Goal: Task Accomplishment & Management: Manage account settings

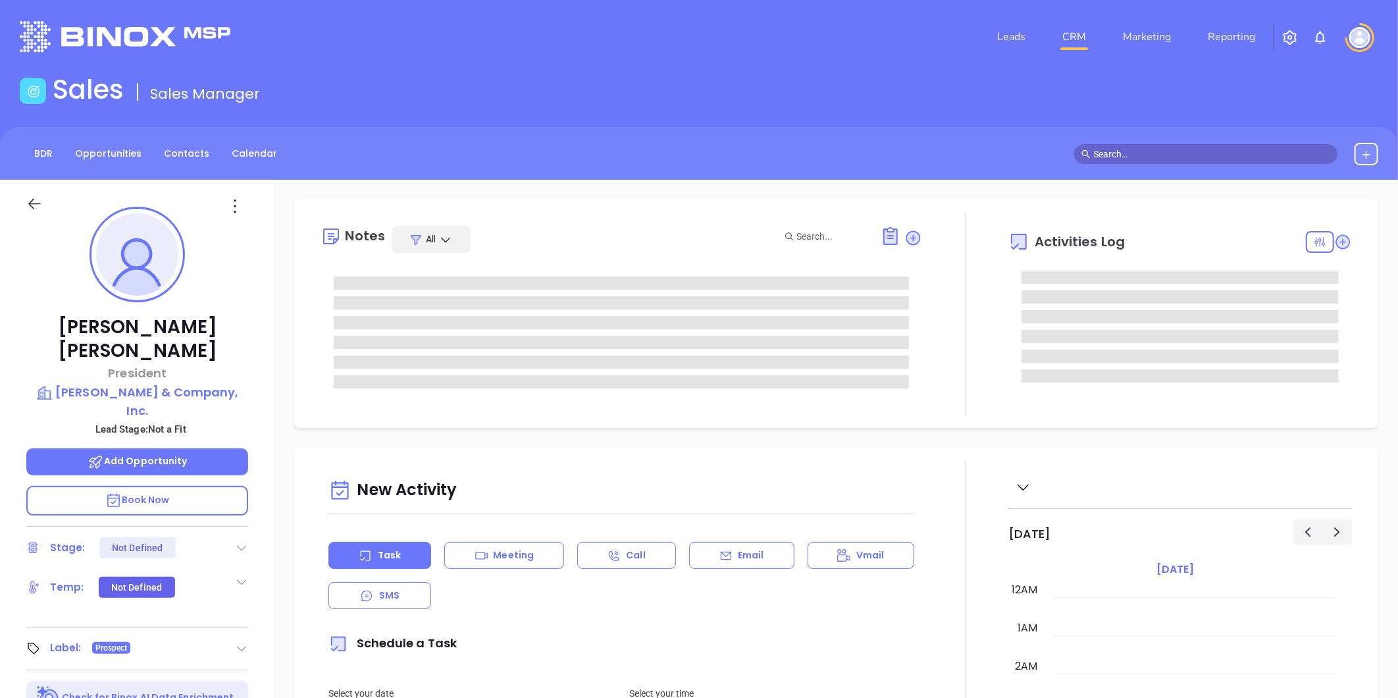
type input "[DATE]"
type input "[PERSON_NAME]"
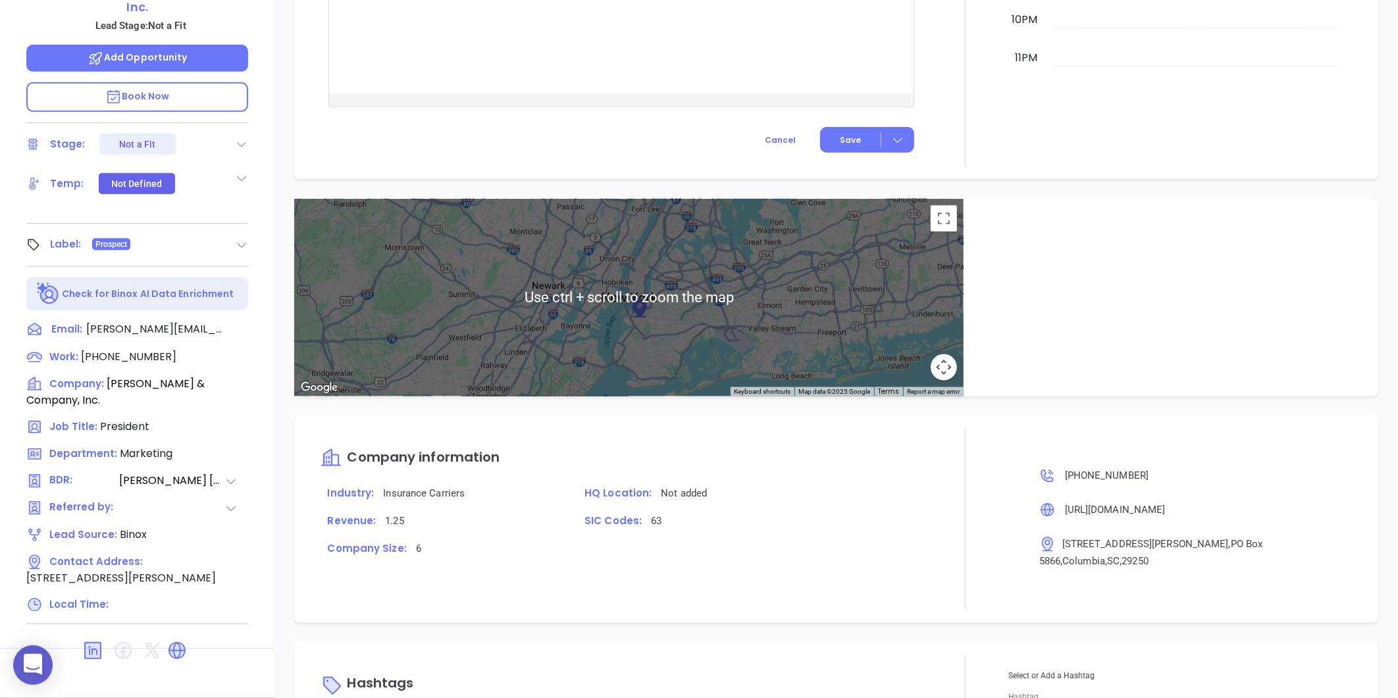
scroll to position [841, 0]
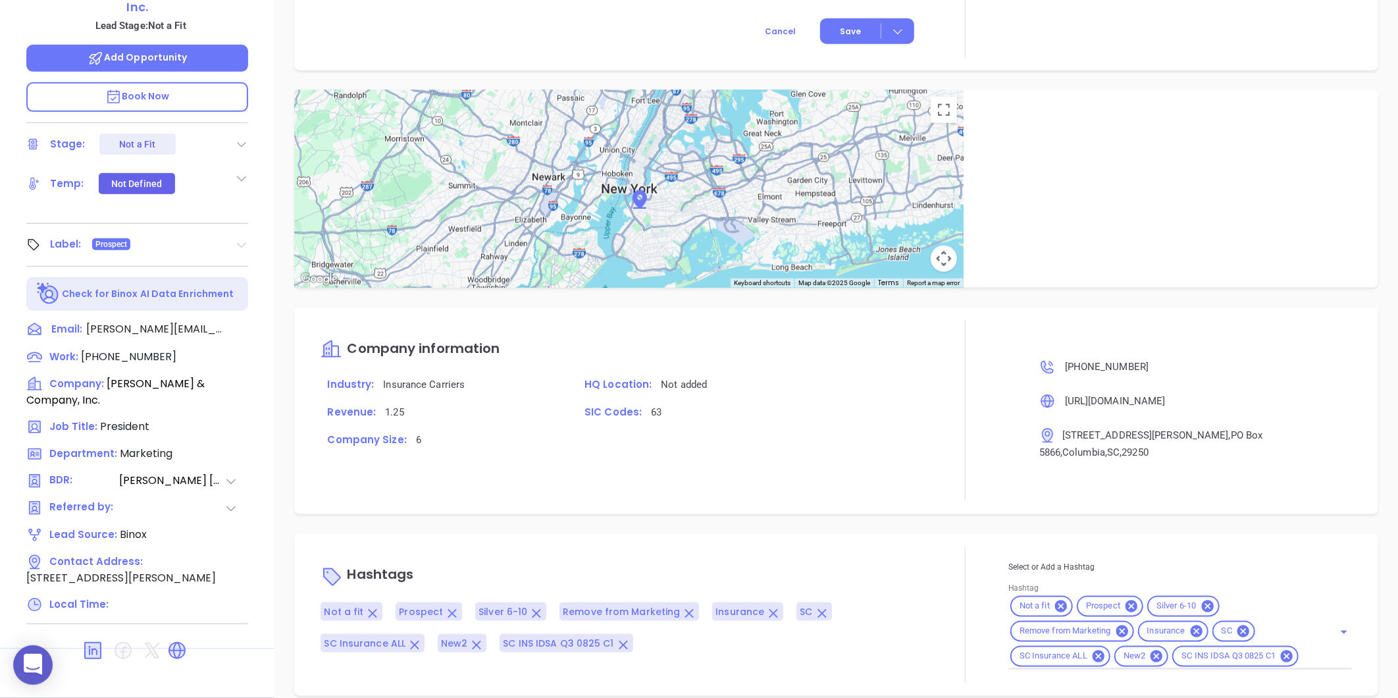
click at [246, 238] on icon at bounding box center [241, 244] width 13 height 13
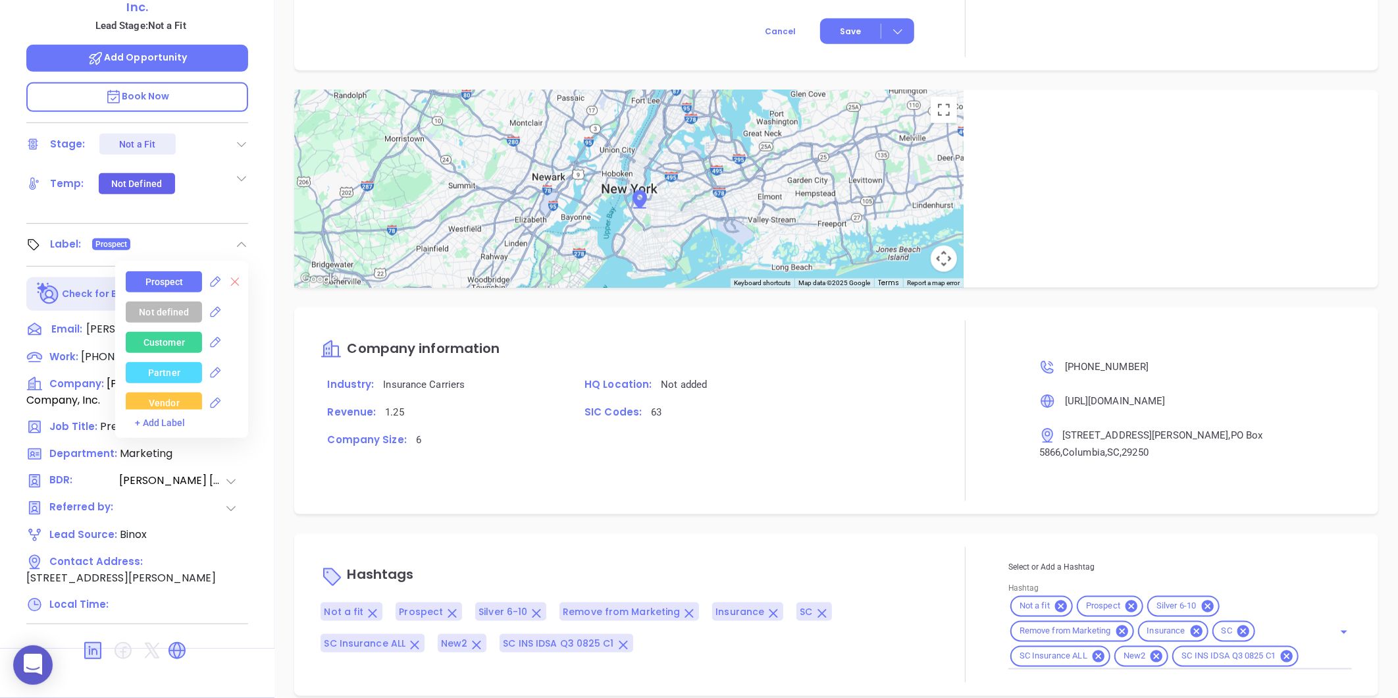
click at [232, 278] on icon at bounding box center [235, 282] width 9 height 9
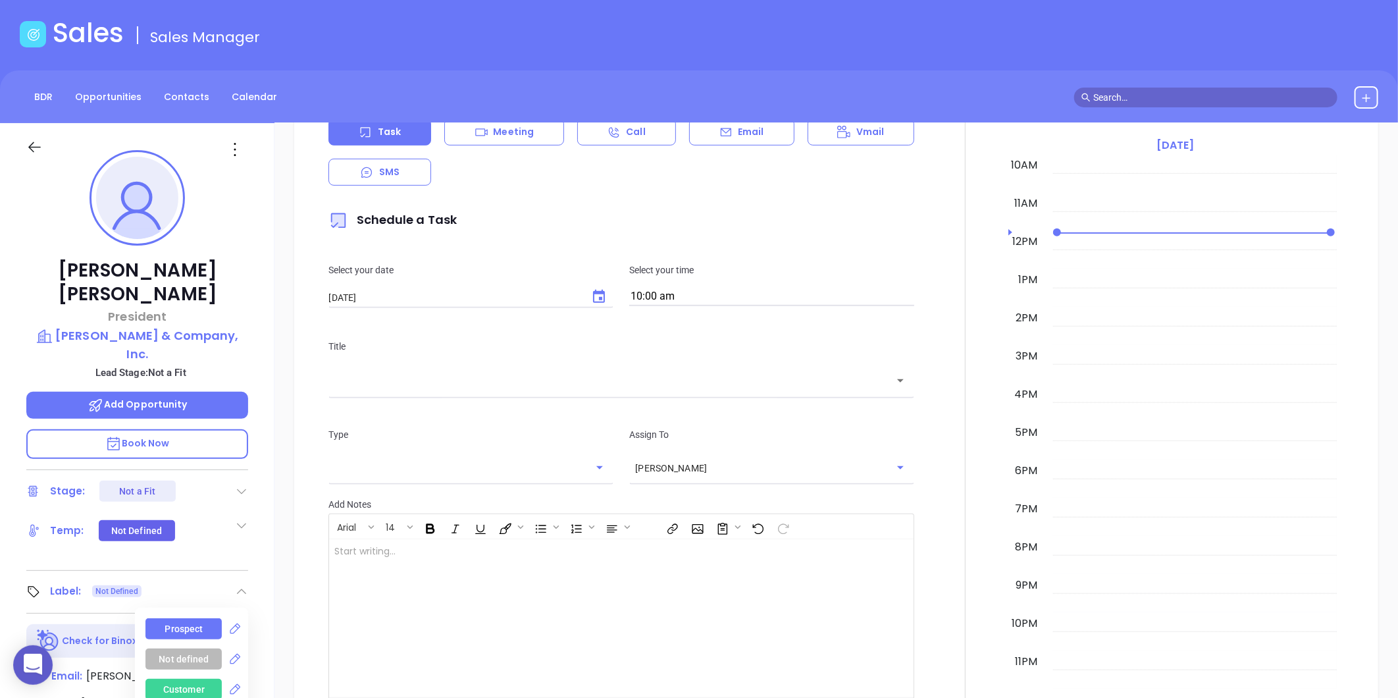
scroll to position [0, 0]
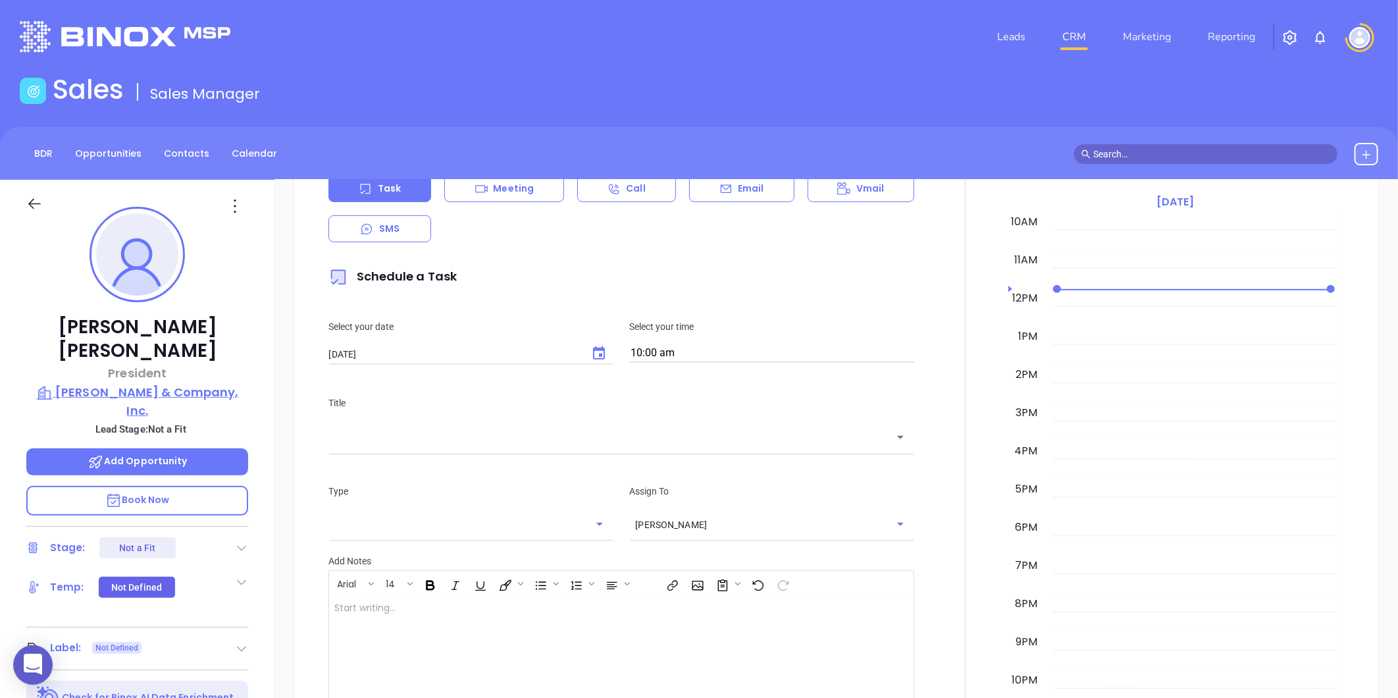
click at [139, 383] on p "Sadler & Company, Inc." at bounding box center [137, 401] width 222 height 36
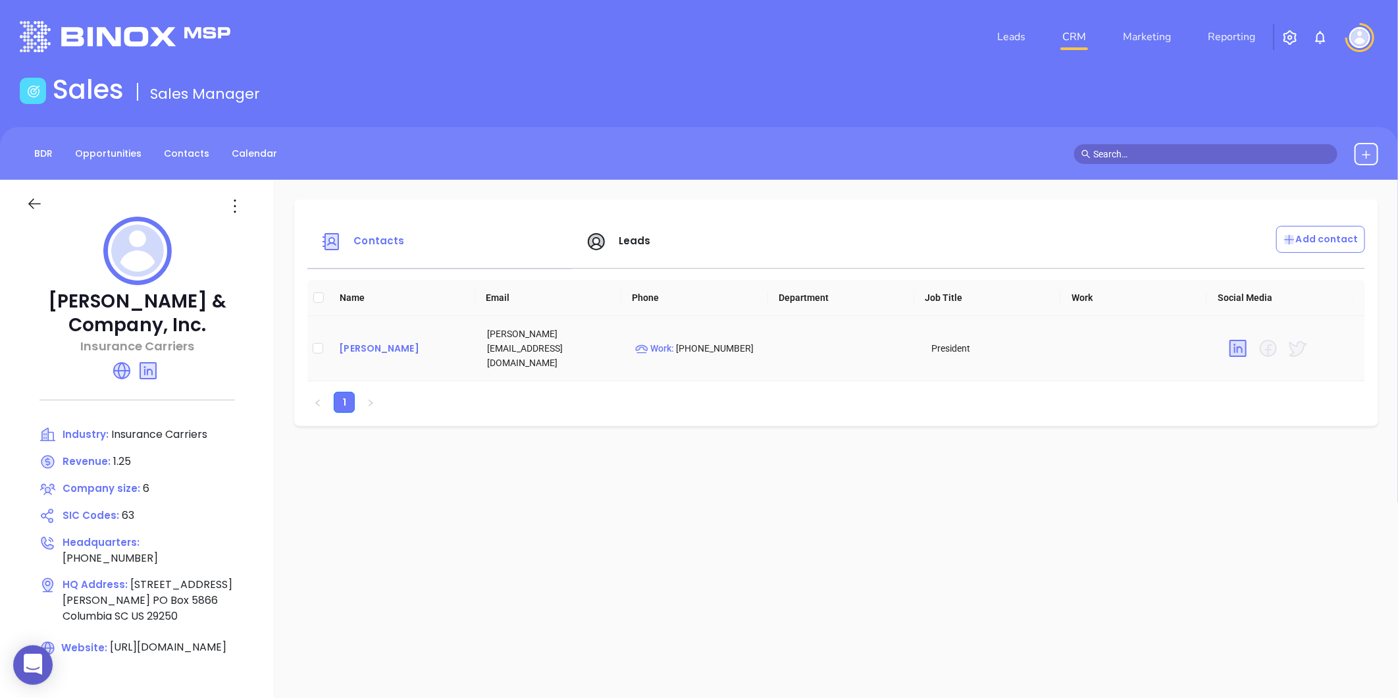
click at [356, 344] on div "John Sadler" at bounding box center [402, 348] width 127 height 16
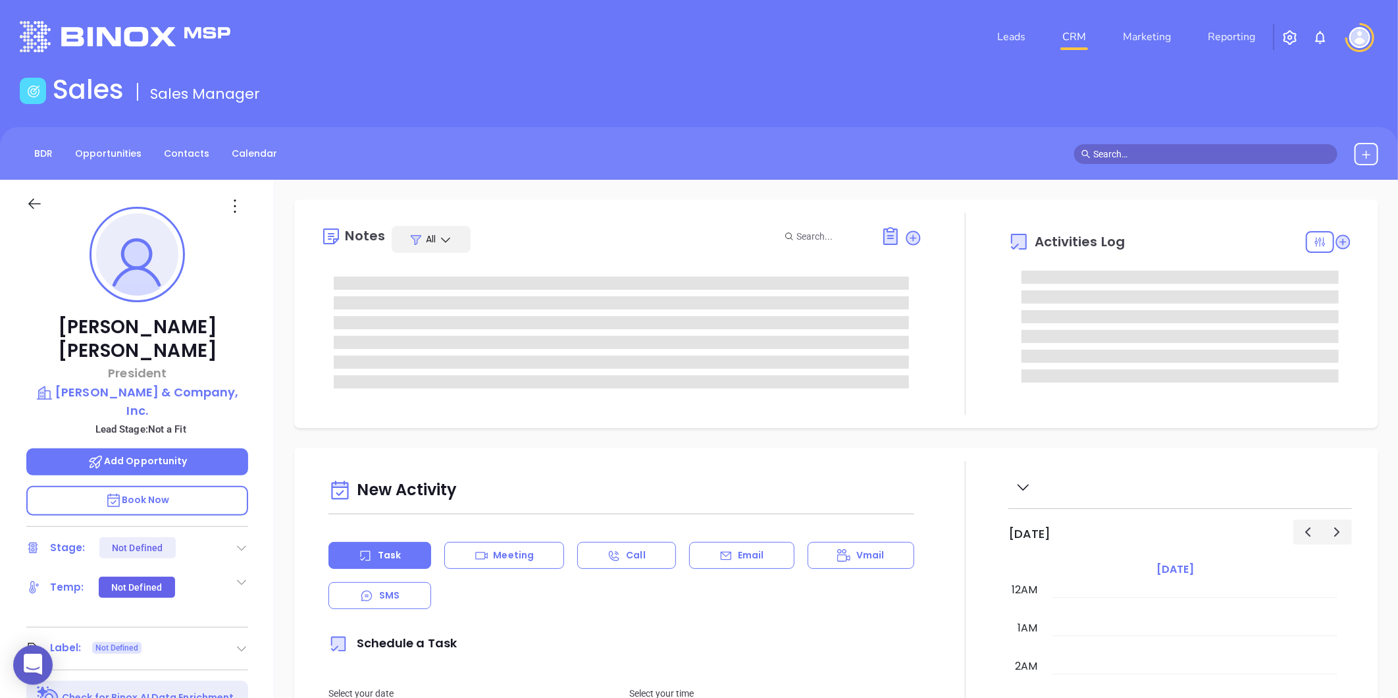
type input "[PERSON_NAME]"
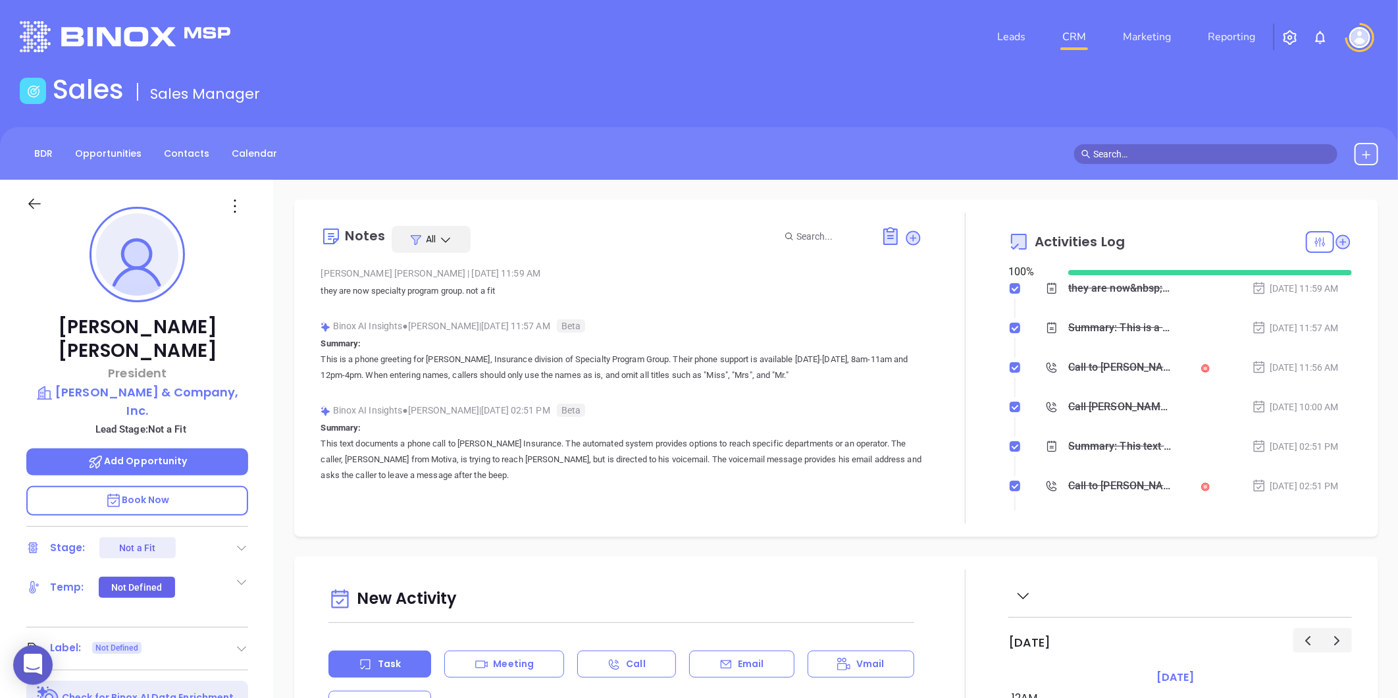
scroll to position [383, 0]
drag, startPoint x: 74, startPoint y: 321, endPoint x: 202, endPoint y: 317, distance: 127.8
click at [202, 317] on p "John Sadler" at bounding box center [137, 338] width 222 height 47
copy p "John Sadler"
click at [147, 383] on p "Sadler & Company, Inc." at bounding box center [137, 401] width 222 height 36
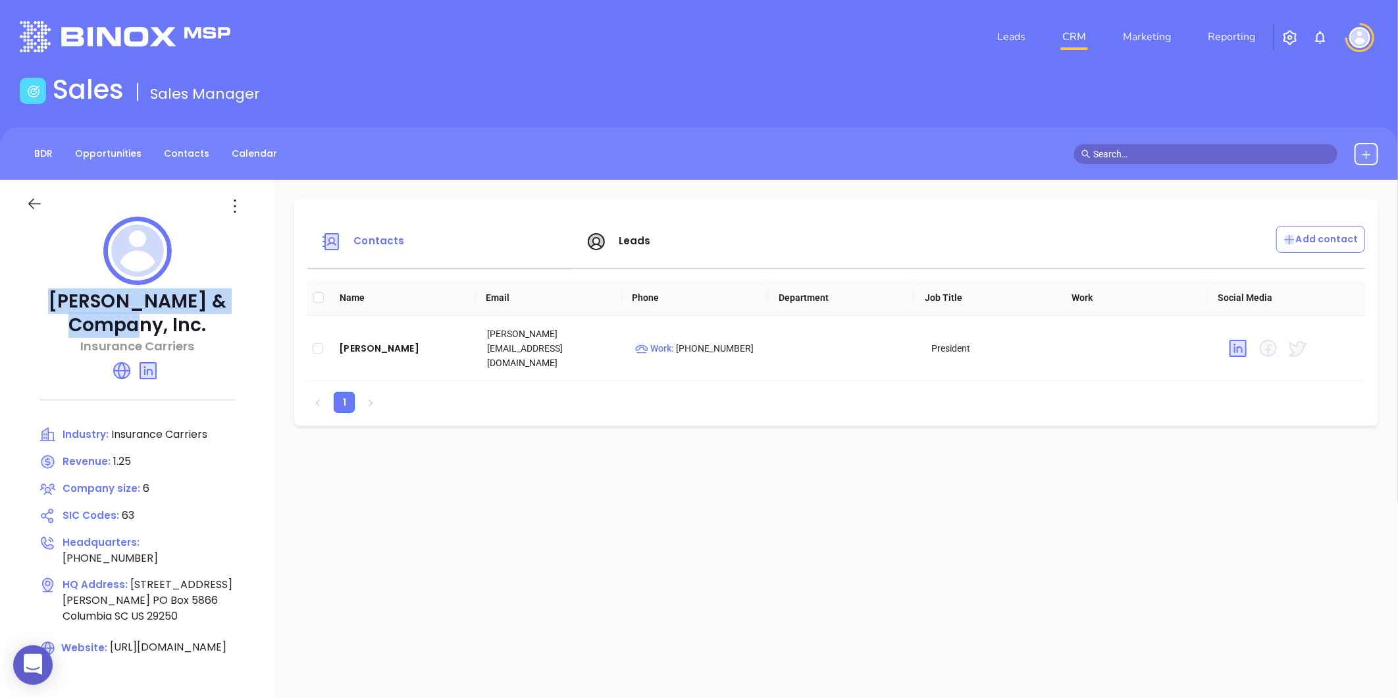
drag, startPoint x: 21, startPoint y: 298, endPoint x: 242, endPoint y: 296, distance: 220.6
click at [242, 296] on div "Sadler & Company, Inc. Insurance Carriers Industry: Insurance Carriers Revenue:…" at bounding box center [137, 460] width 275 height 560
copy p "Sadler & Company, Inc"
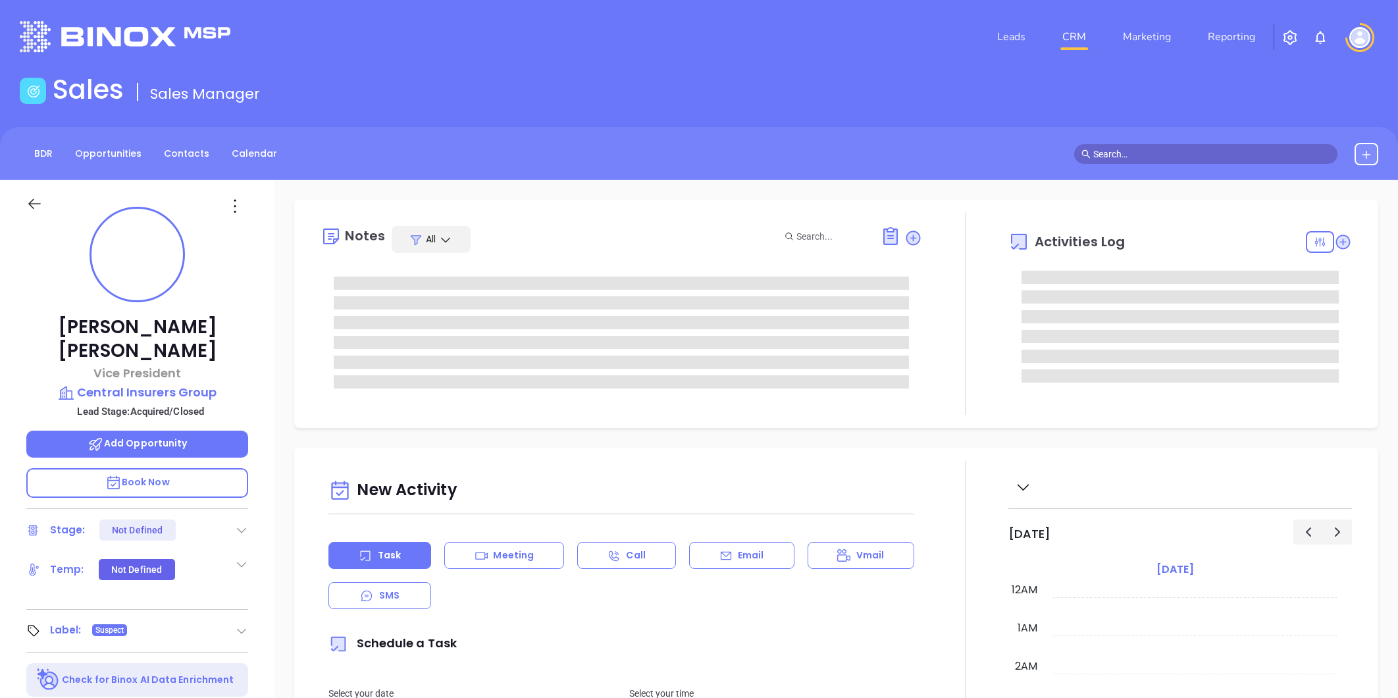
type input "[DATE]"
type input "[PERSON_NAME]"
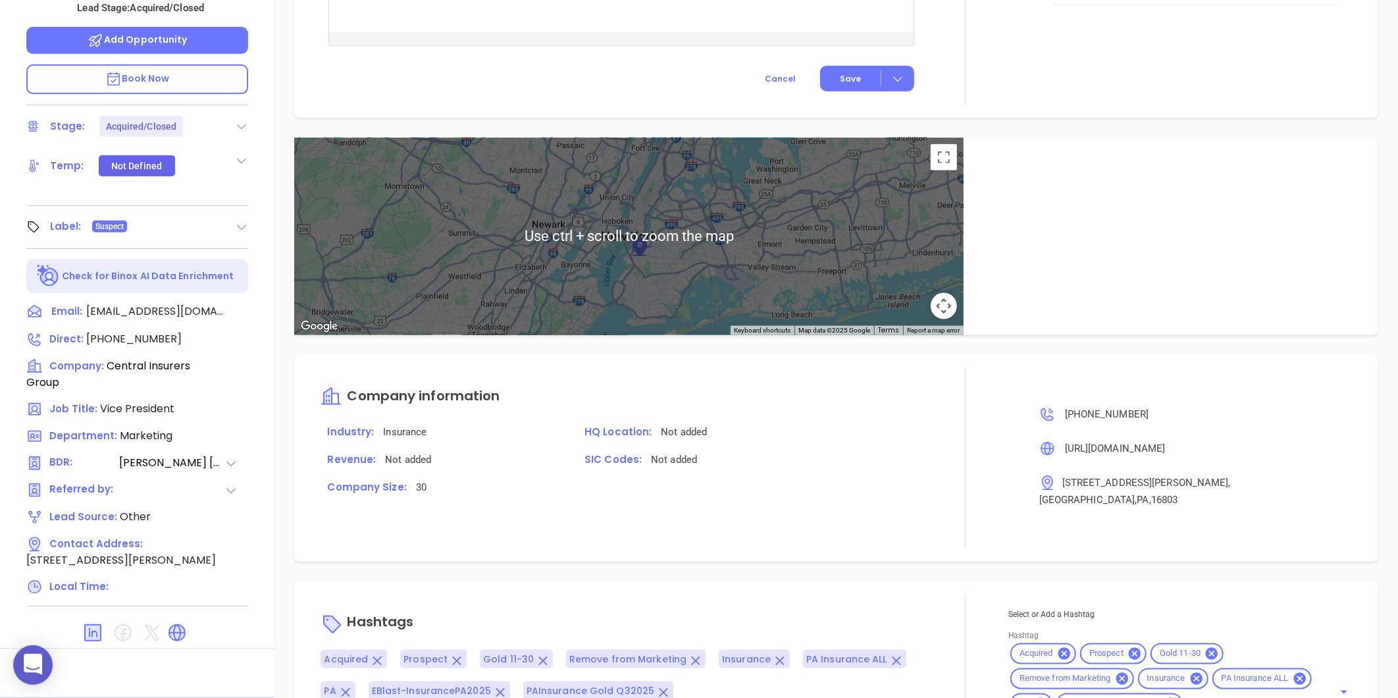
scroll to position [866, 0]
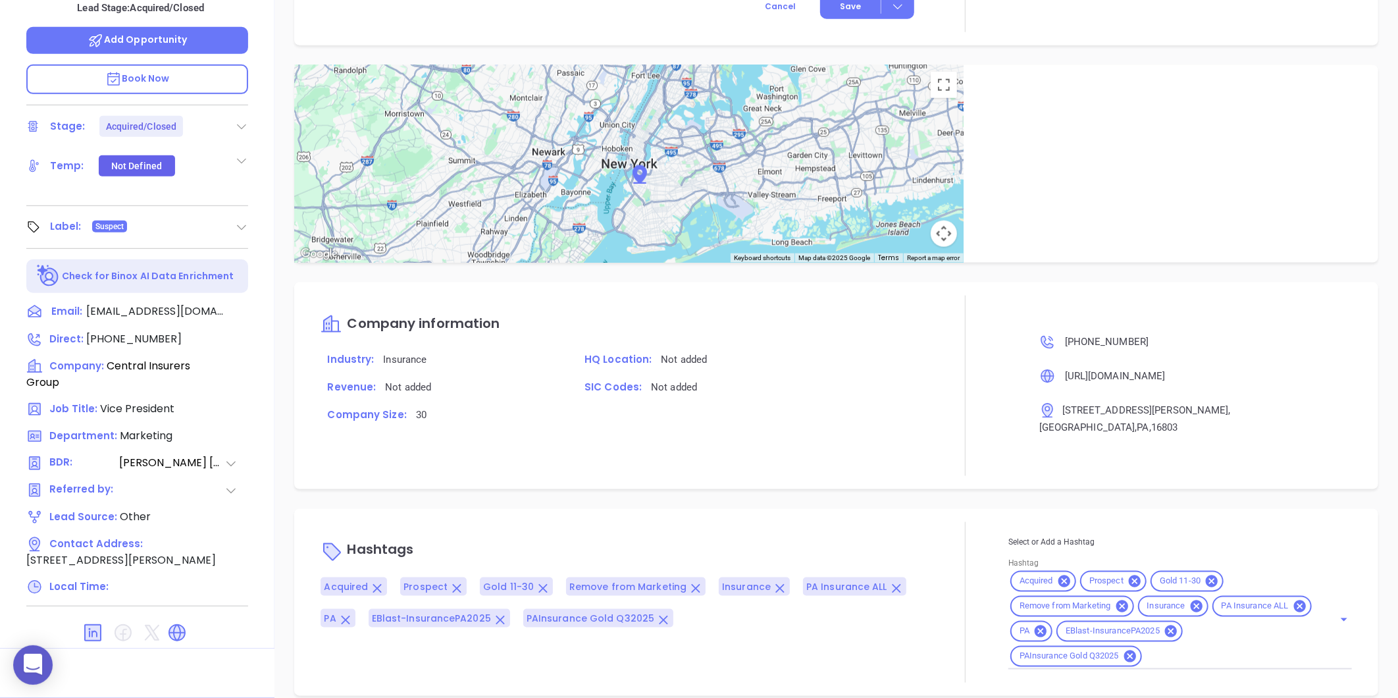
click at [242, 221] on icon at bounding box center [241, 227] width 13 height 13
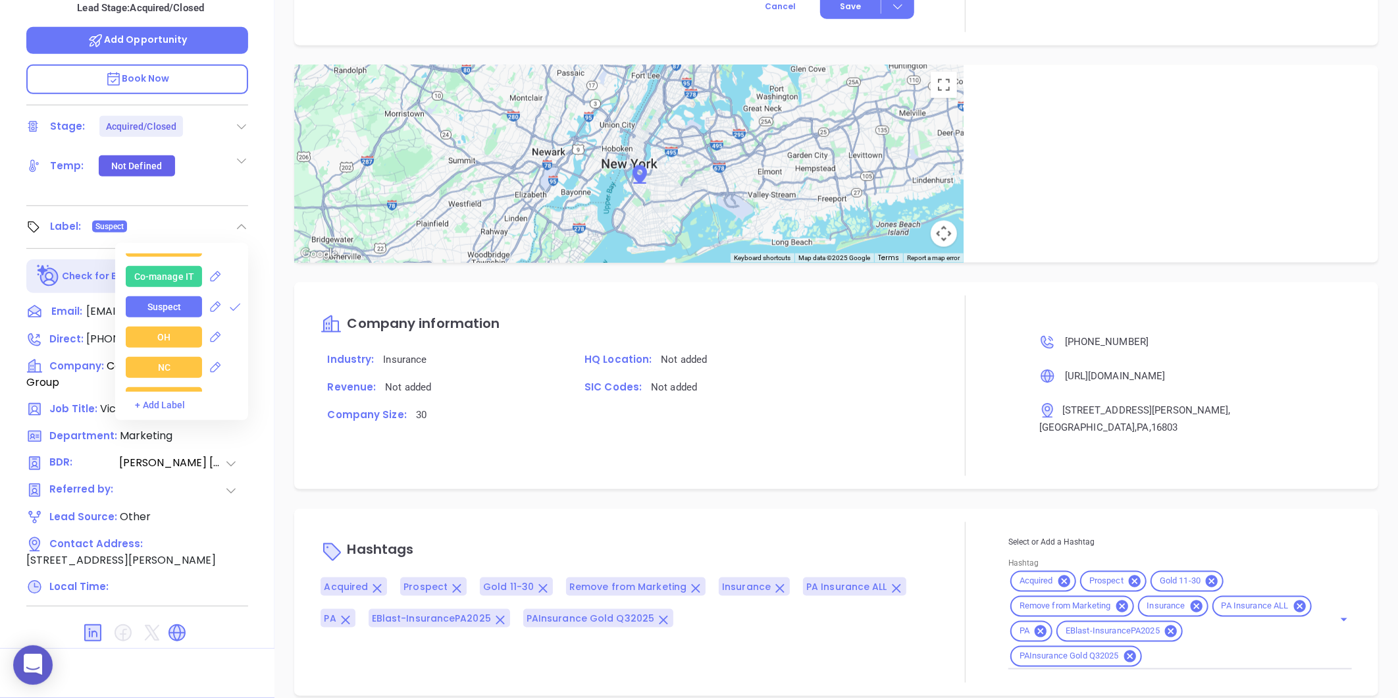
scroll to position [1901, 0]
click at [233, 305] on icon at bounding box center [235, 309] width 9 height 9
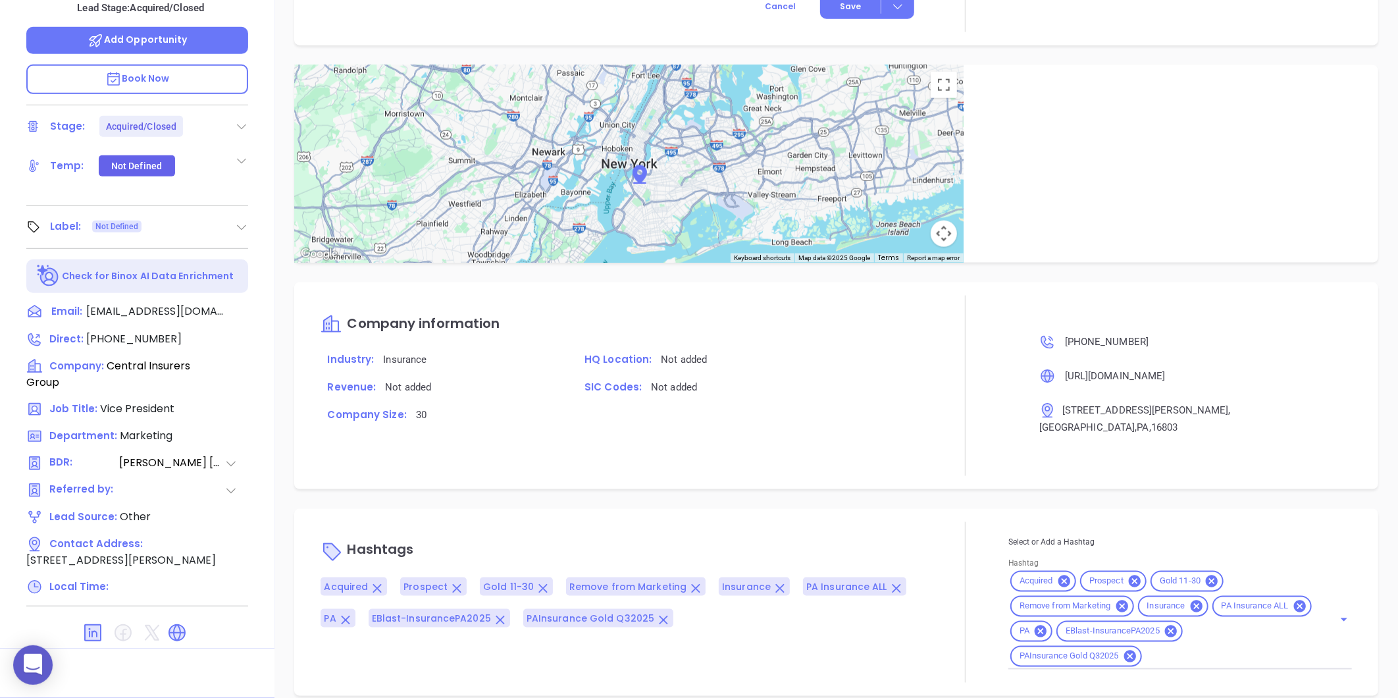
click at [1129, 575] on icon at bounding box center [1135, 581] width 12 height 12
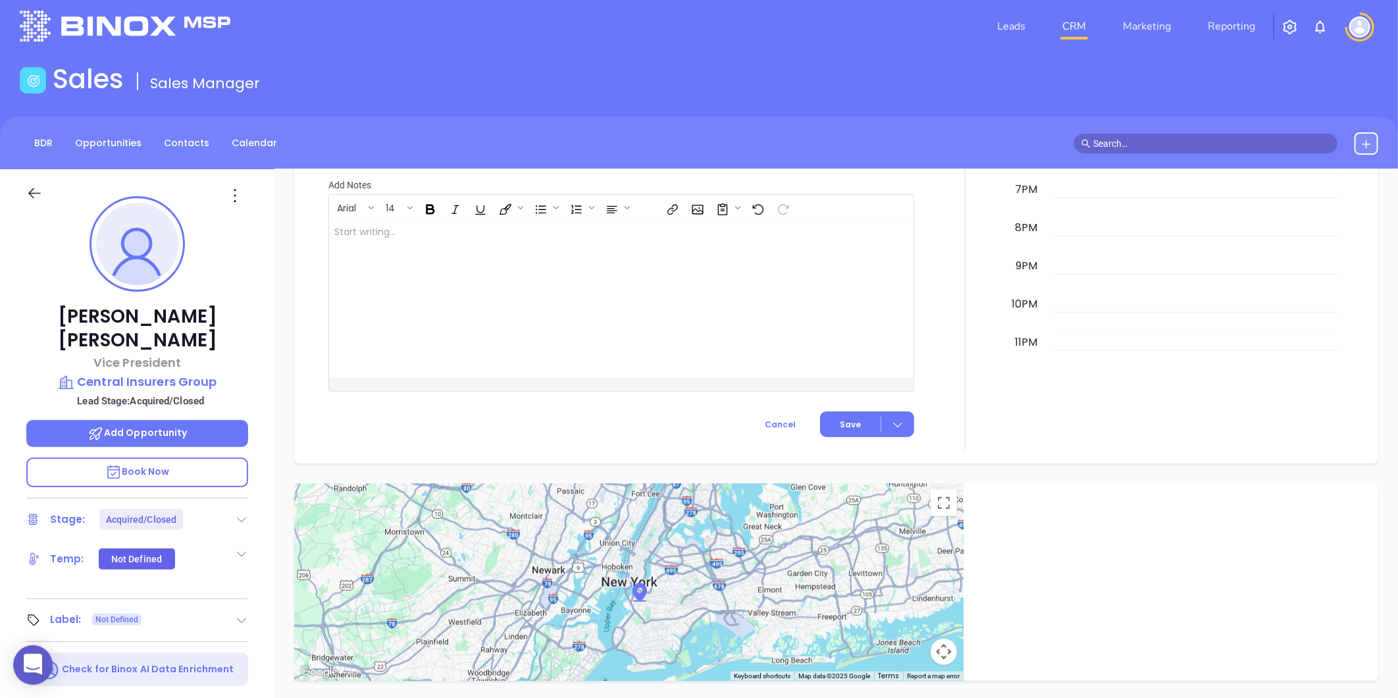
scroll to position [0, 0]
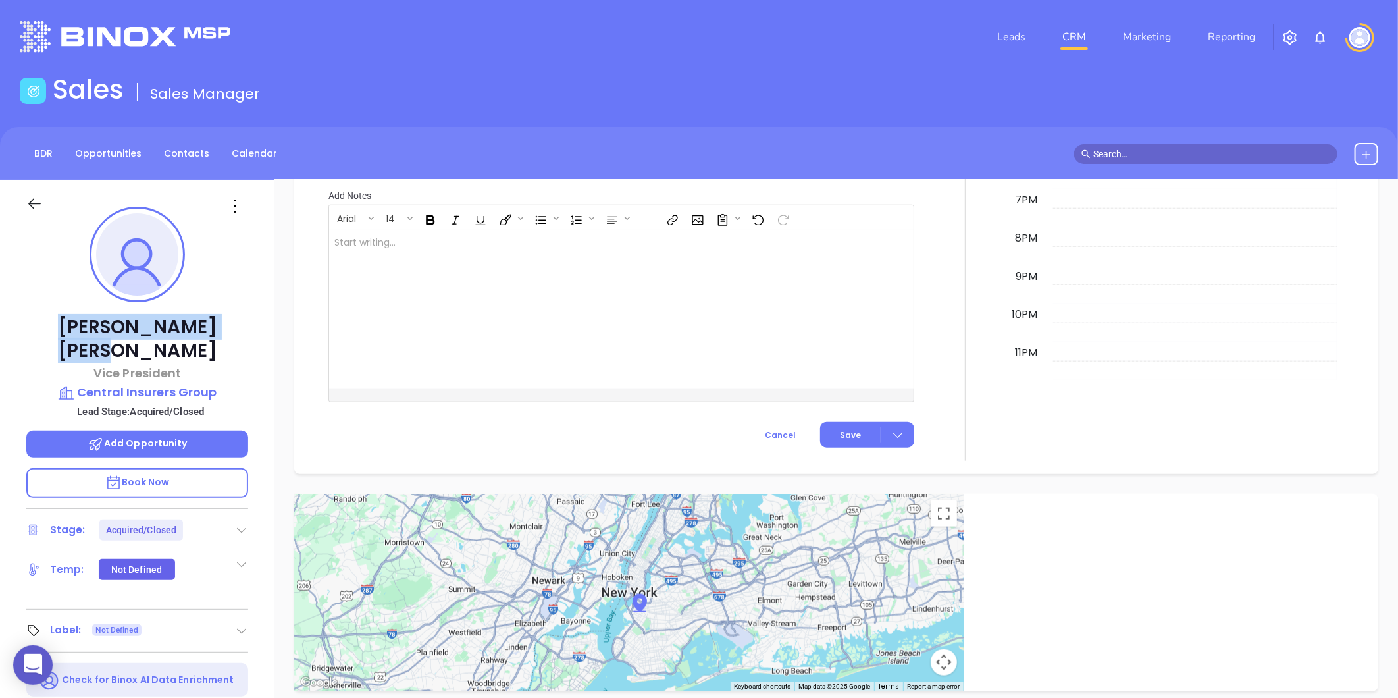
drag, startPoint x: 73, startPoint y: 325, endPoint x: 223, endPoint y: 334, distance: 149.8
click at [223, 334] on p "William Jones" at bounding box center [137, 338] width 222 height 47
copy p "William Jones"
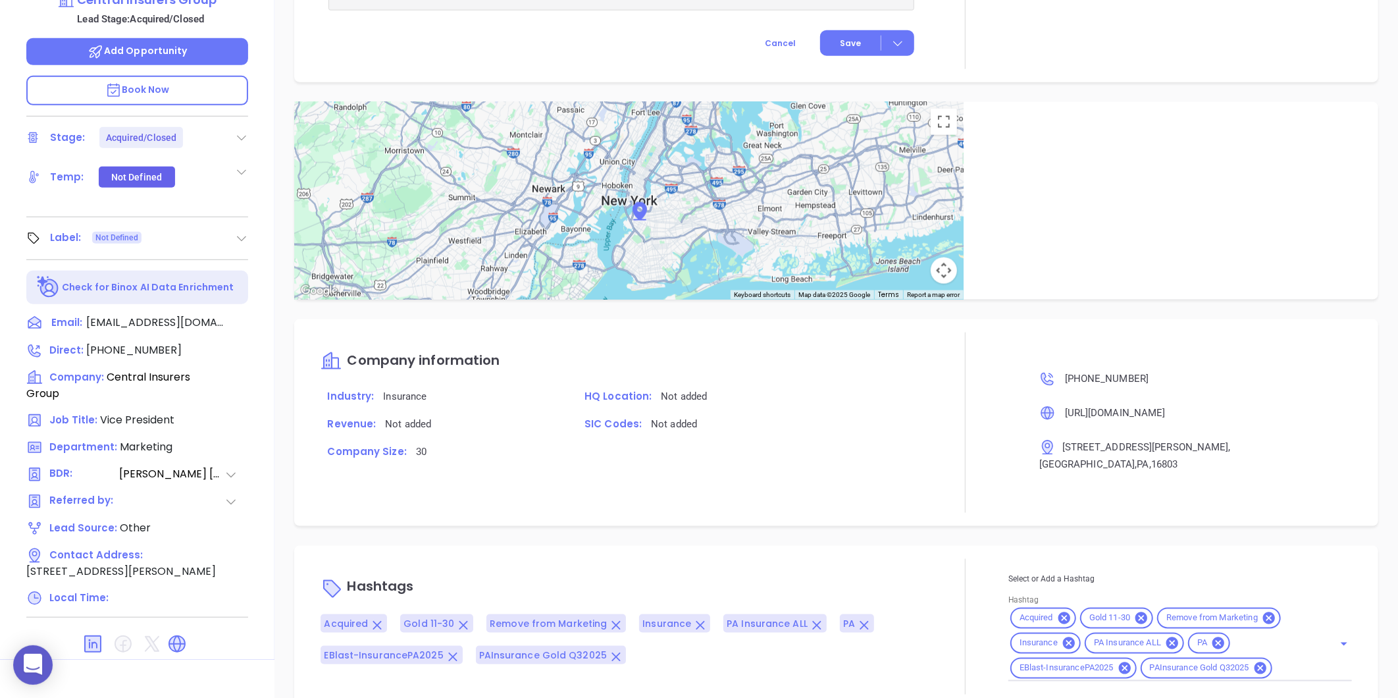
scroll to position [184, 0]
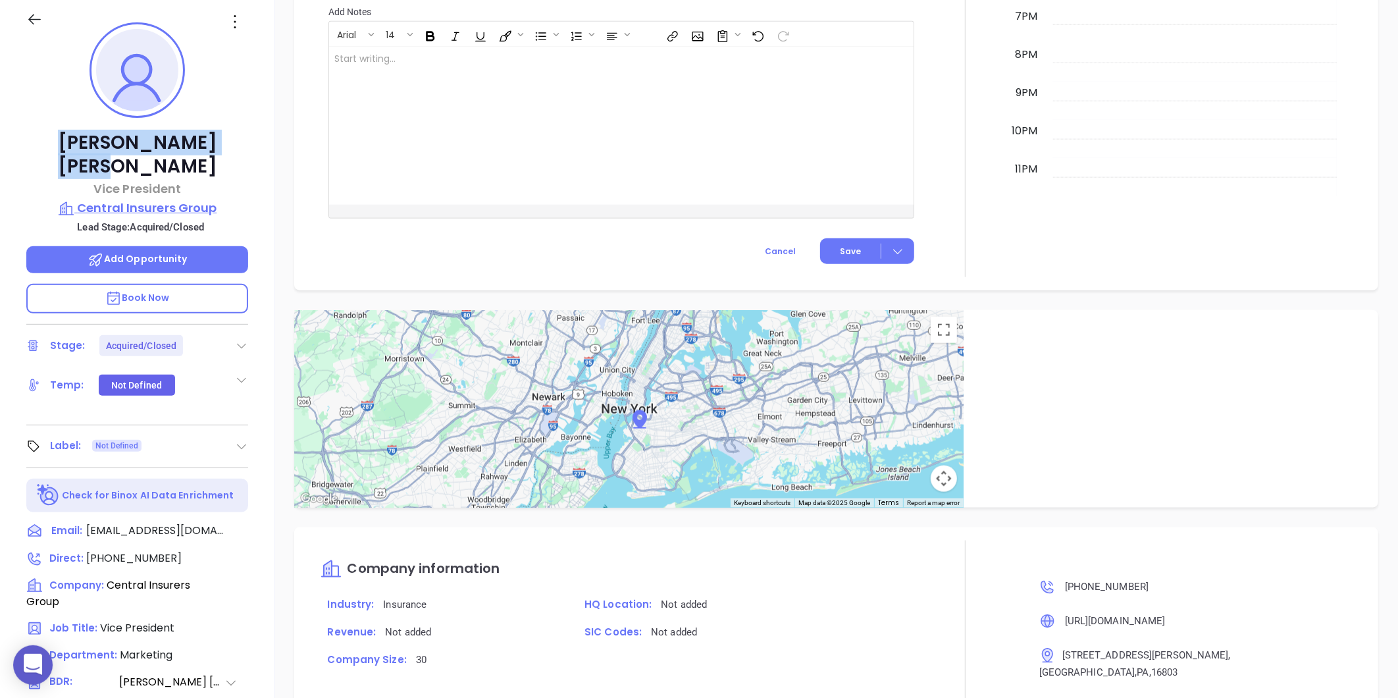
click at [110, 199] on p "Central Insurers Group" at bounding box center [137, 208] width 222 height 18
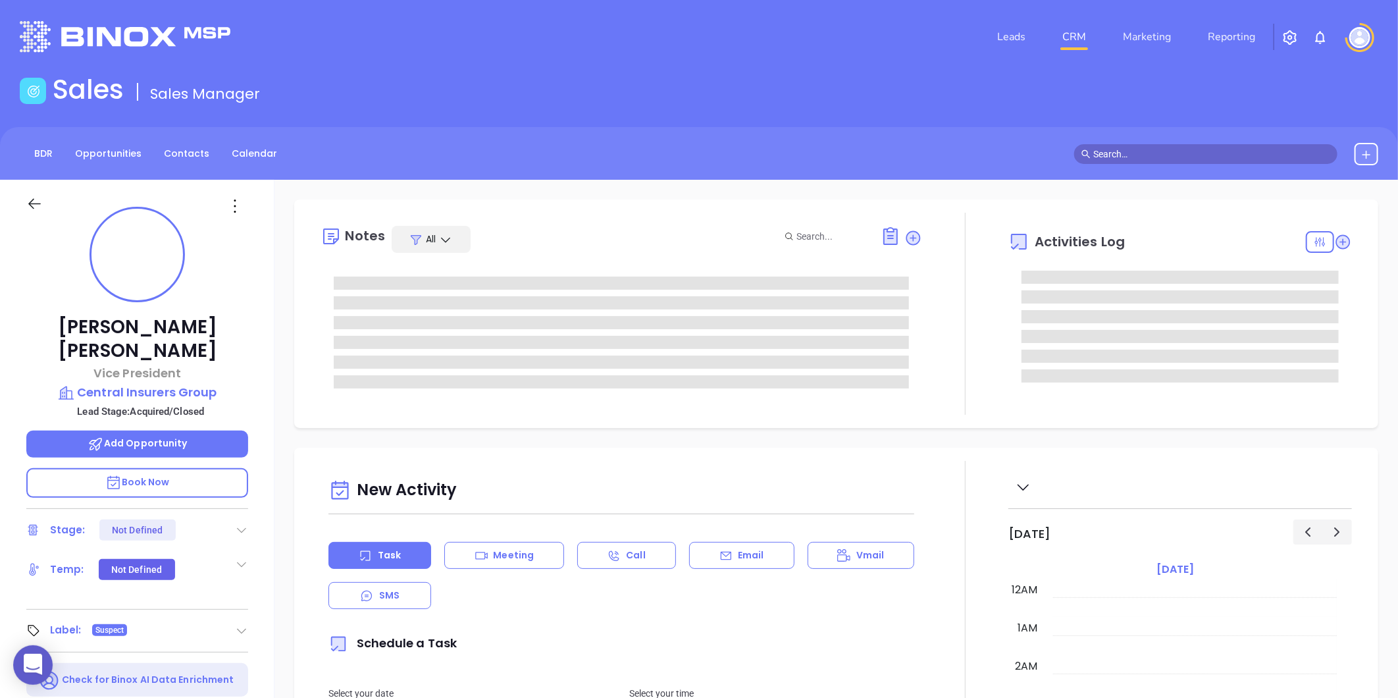
type input "[DATE]"
type input "[PERSON_NAME]"
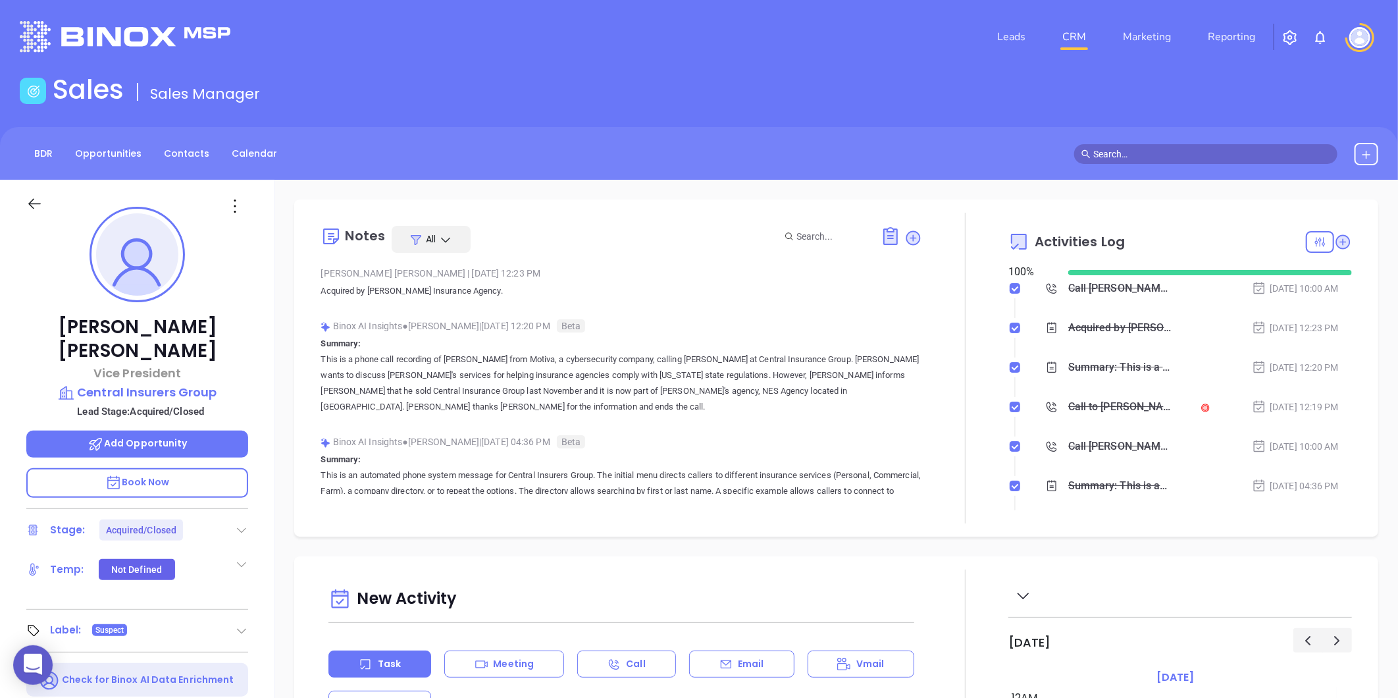
scroll to position [383, 0]
click at [135, 383] on p "Central Insurers Group" at bounding box center [137, 392] width 222 height 18
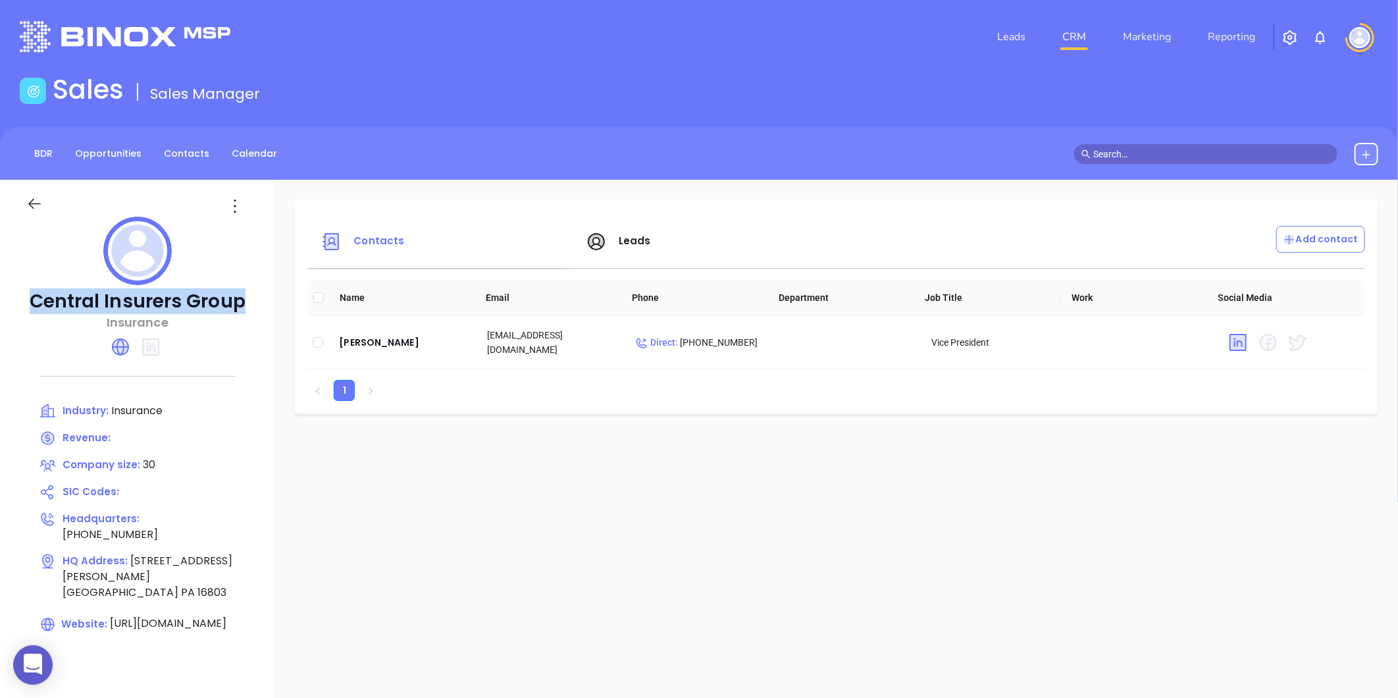
drag, startPoint x: 37, startPoint y: 298, endPoint x: 259, endPoint y: 303, distance: 221.9
click at [259, 303] on div "Central Insurers Group Insurance Industry: Insurance Revenue: Company size: 30 …" at bounding box center [137, 460] width 275 height 560
copy p "Central Insurers Group"
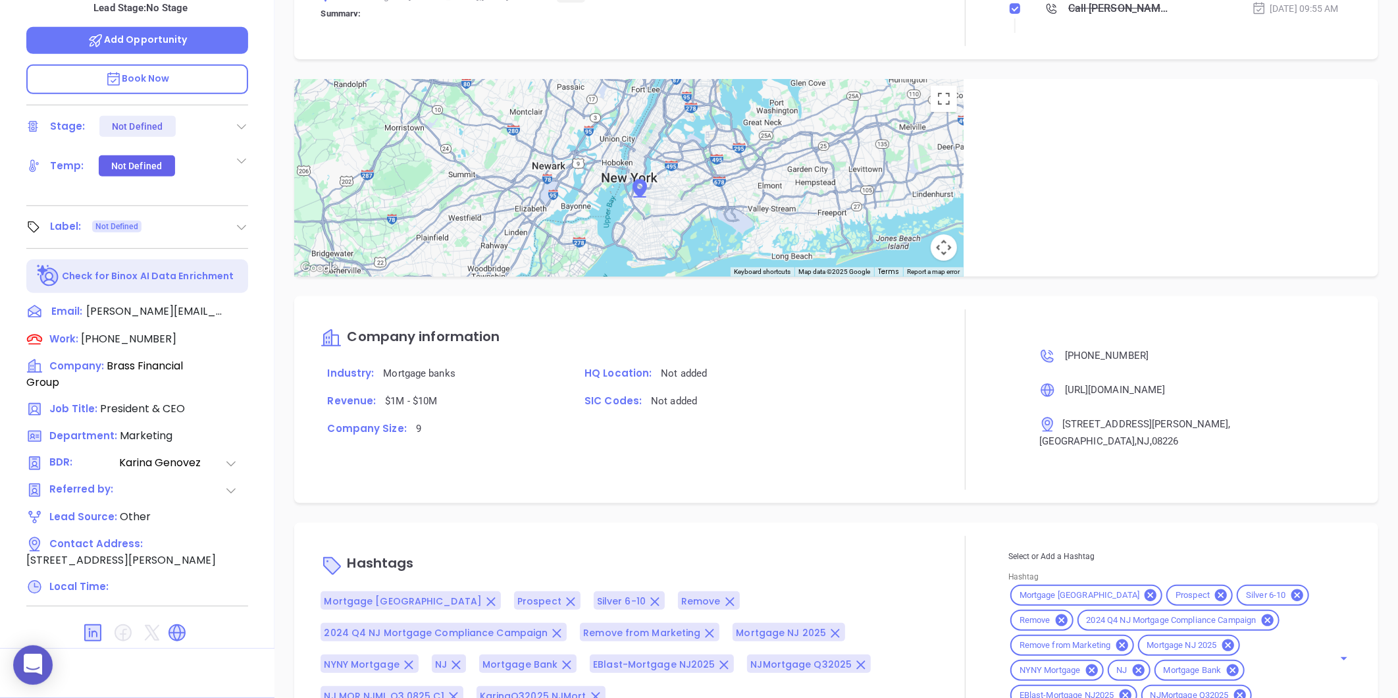
scroll to position [137, 0]
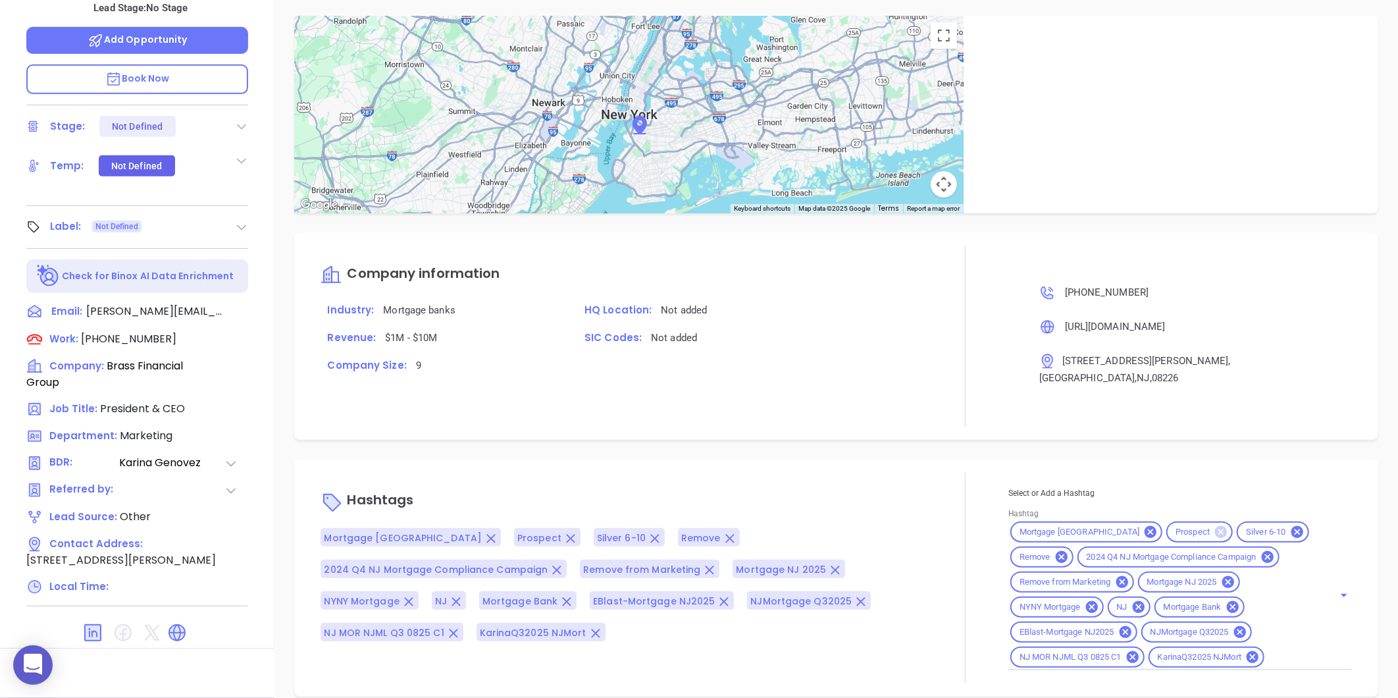
click at [1215, 526] on icon at bounding box center [1221, 532] width 12 height 12
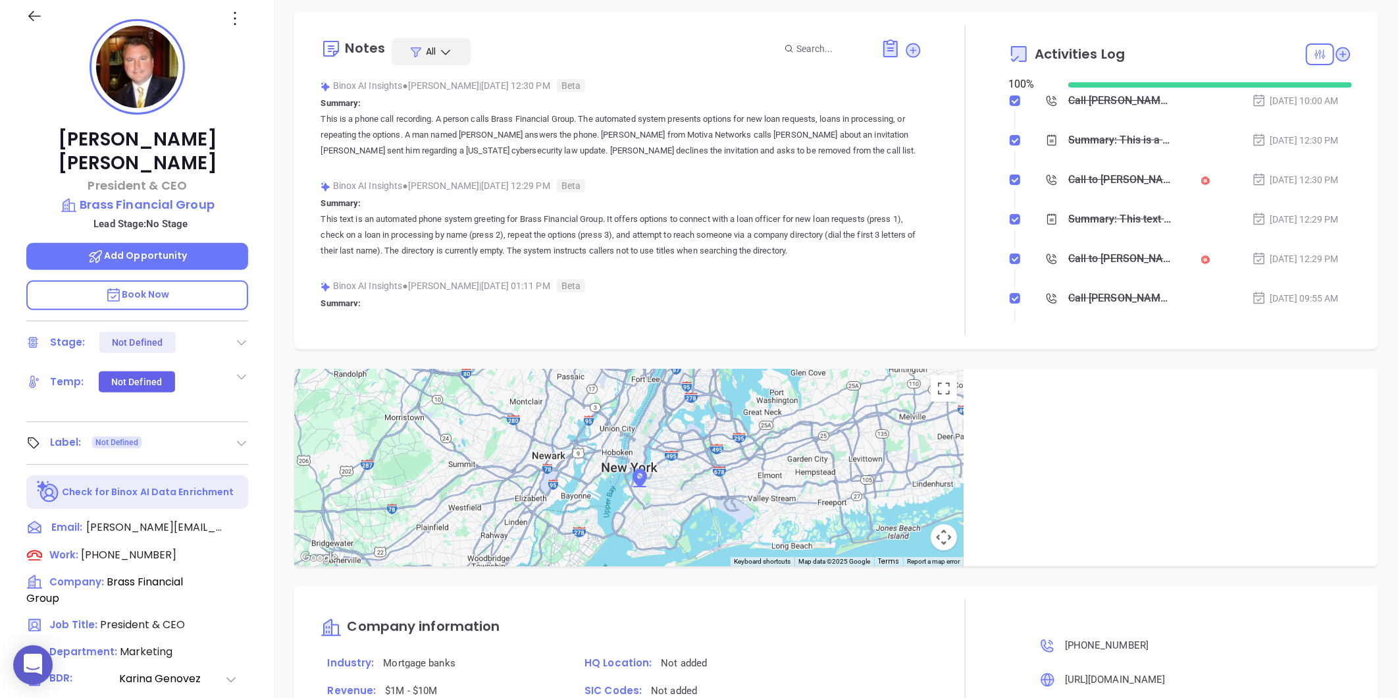
scroll to position [111, 0]
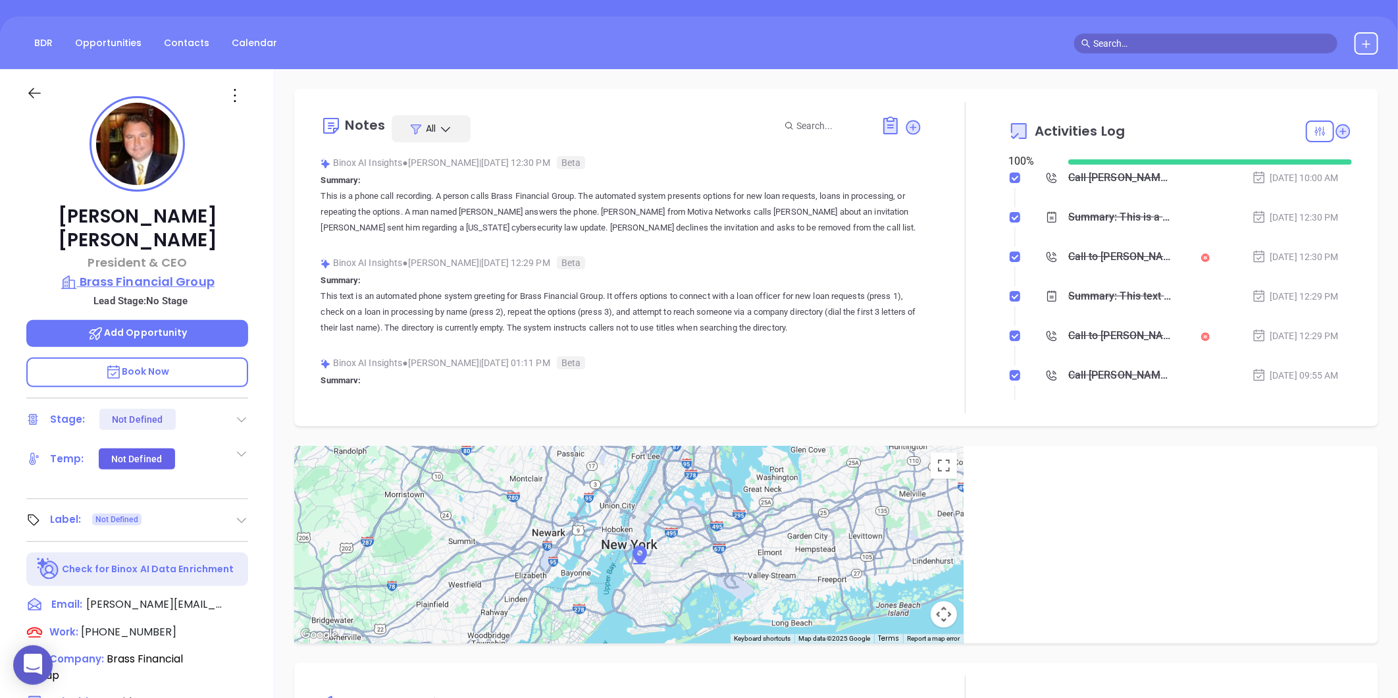
click at [152, 273] on p "Brass Financial Group" at bounding box center [137, 282] width 222 height 18
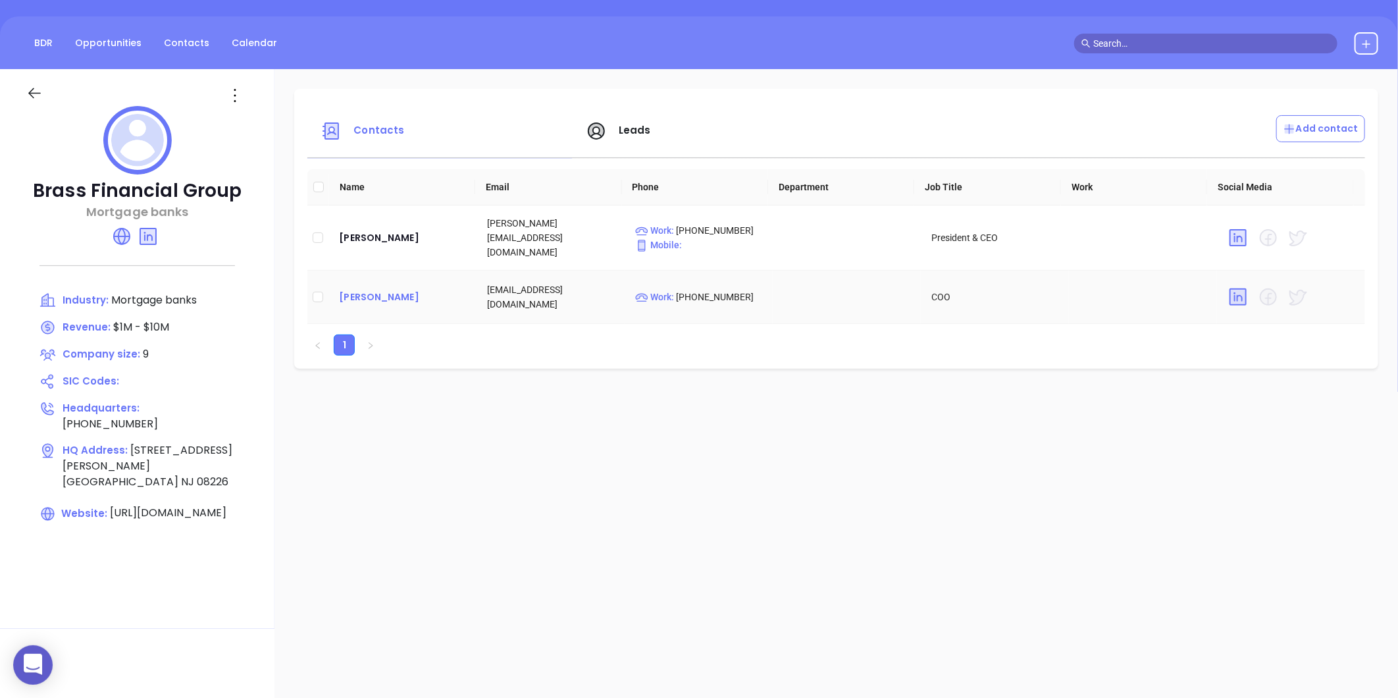
click at [350, 289] on div "[PERSON_NAME]" at bounding box center [402, 297] width 127 height 16
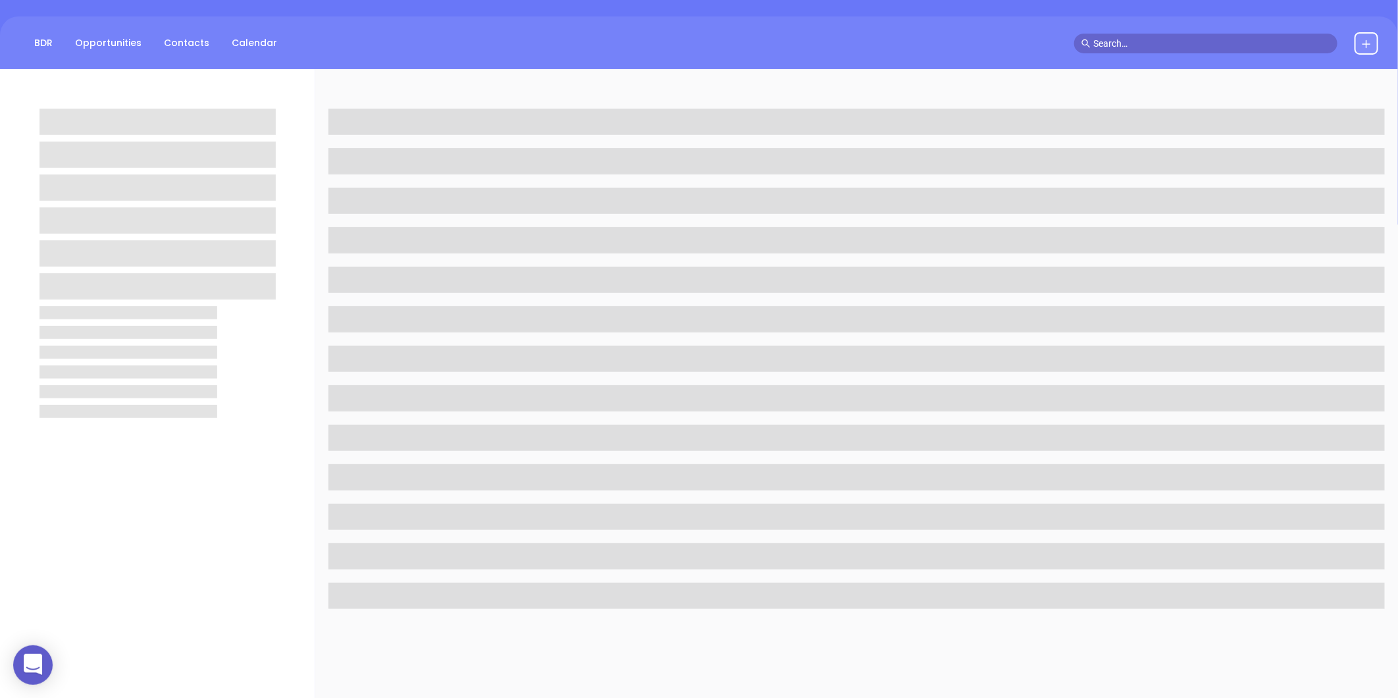
scroll to position [404, 0]
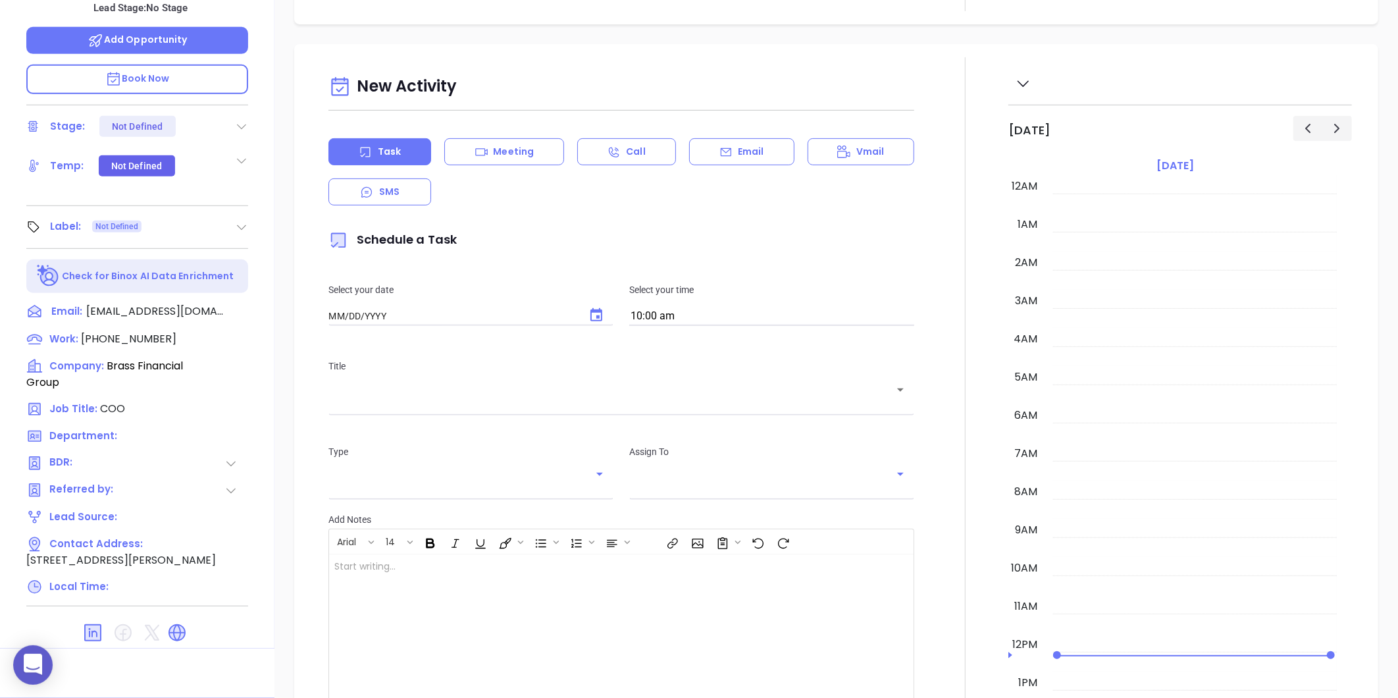
type input "[DATE]"
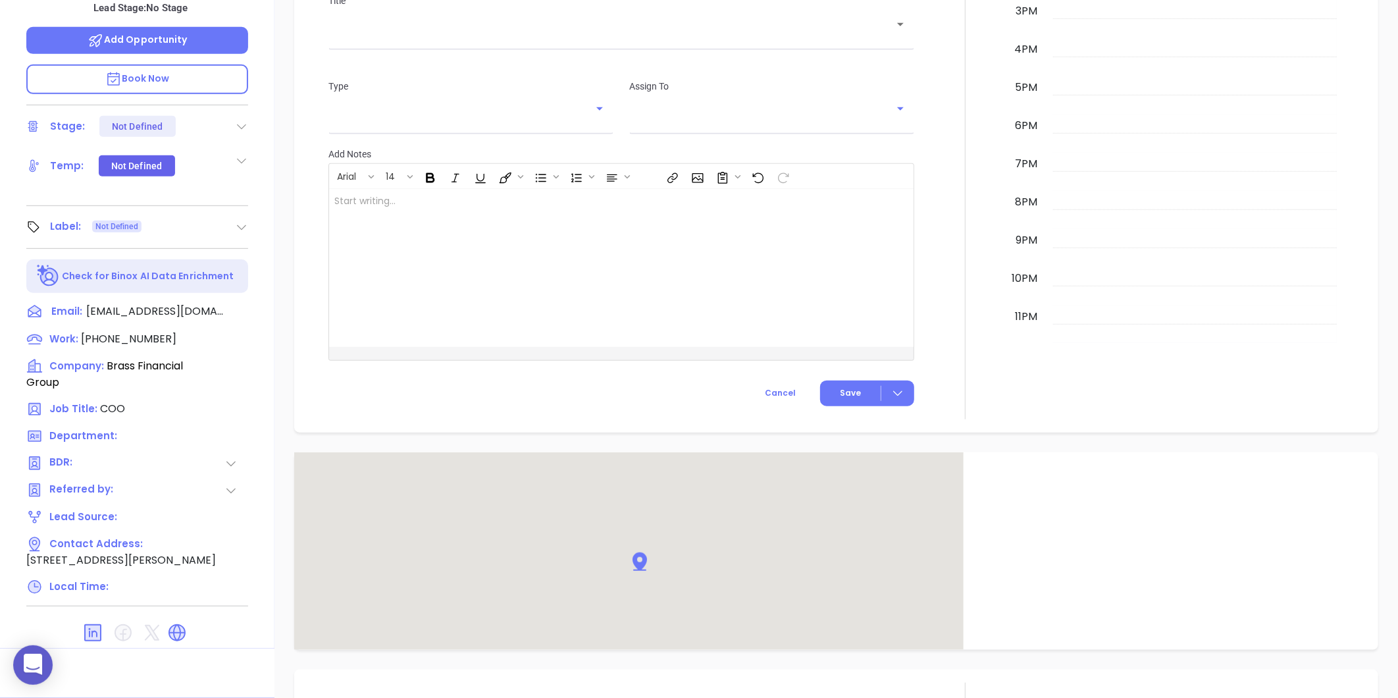
scroll to position [727, 0]
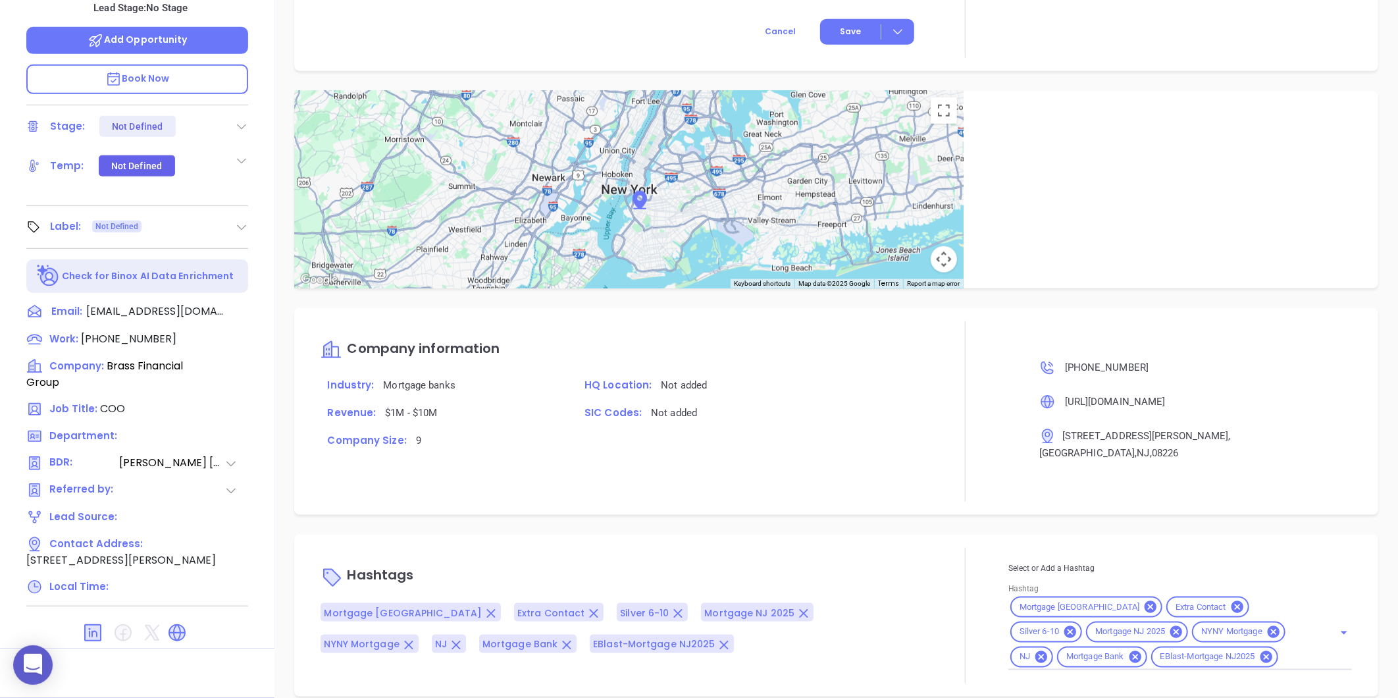
type input "[PERSON_NAME]"
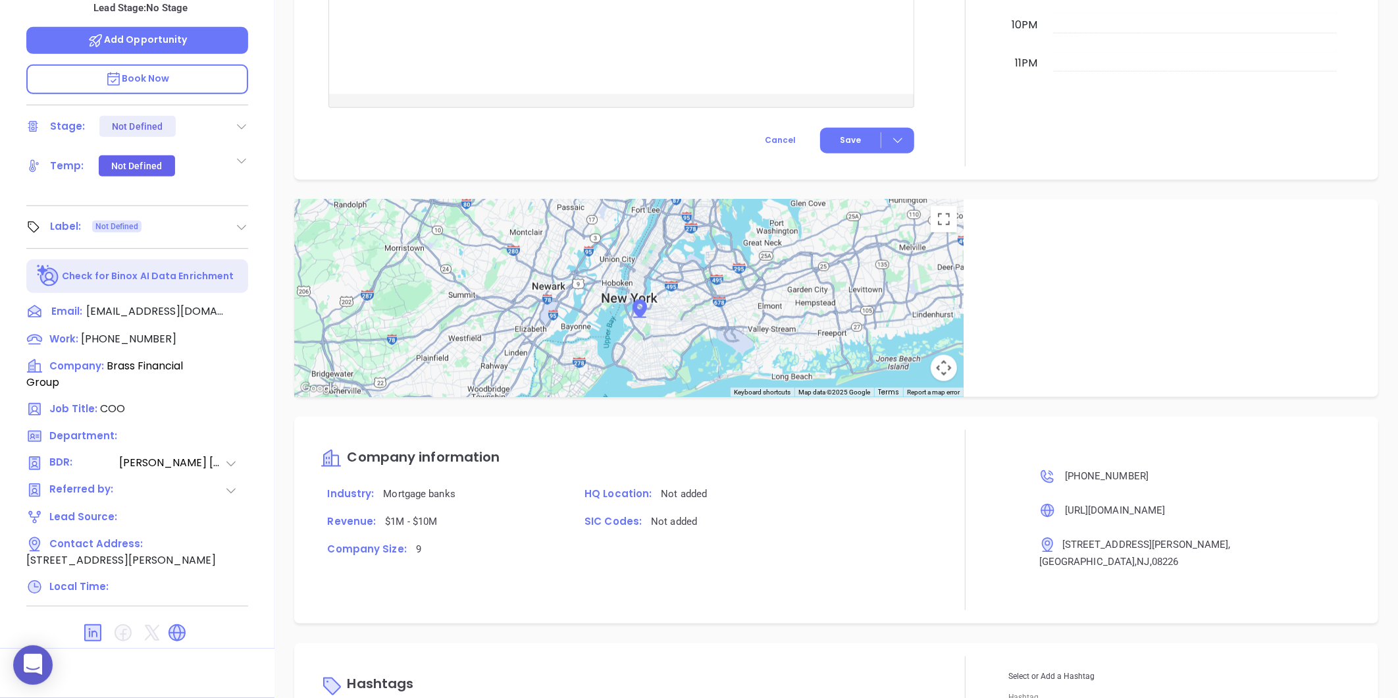
scroll to position [835, 0]
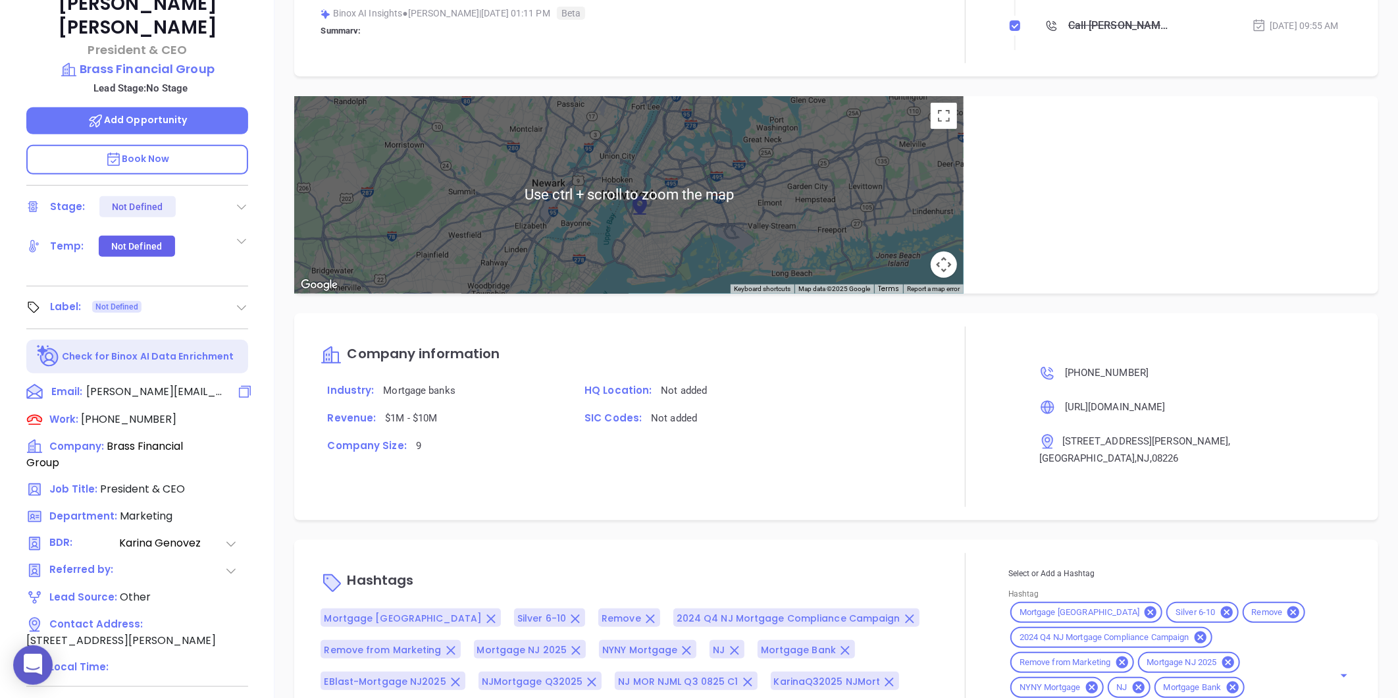
scroll to position [184, 0]
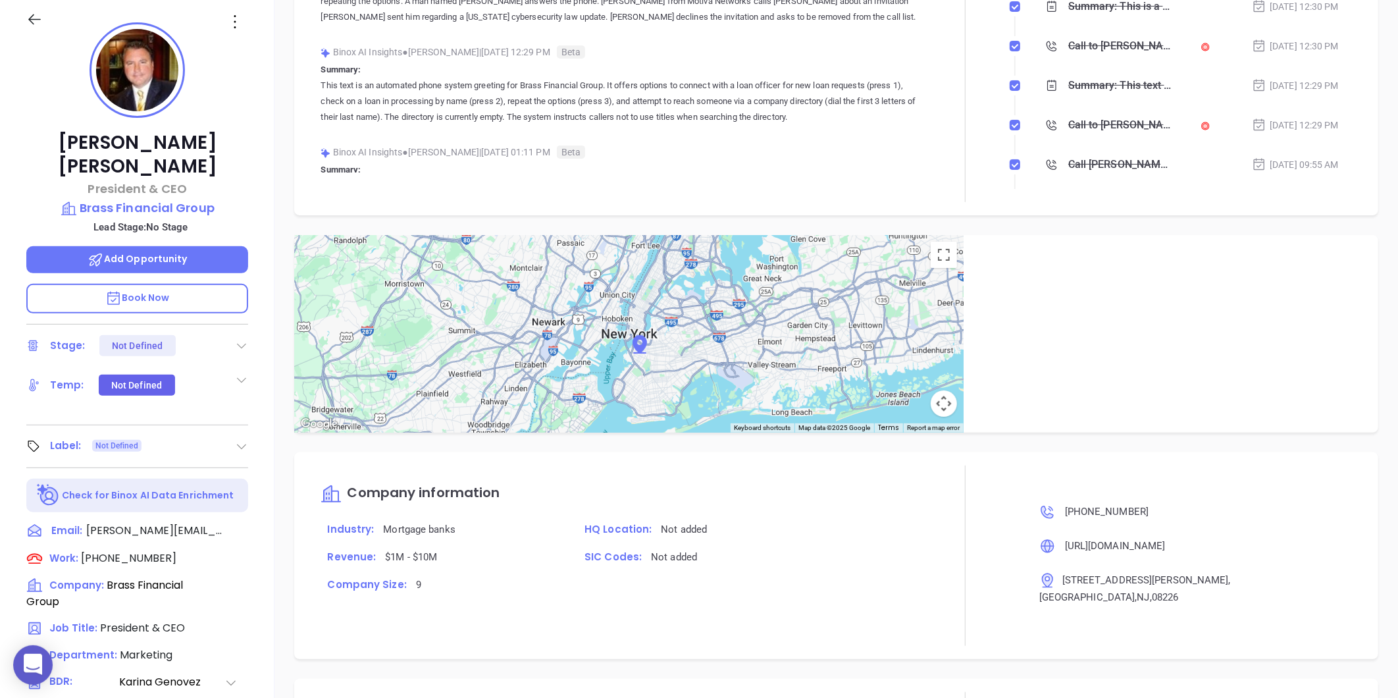
drag, startPoint x: 167, startPoint y: 136, endPoint x: 143, endPoint y: 142, distance: 24.9
click at [151, 140] on p "[PERSON_NAME]" at bounding box center [137, 154] width 222 height 47
drag, startPoint x: 143, startPoint y: 142, endPoint x: 219, endPoint y: 143, distance: 75.7
click at [219, 143] on p "[PERSON_NAME]" at bounding box center [137, 154] width 222 height 47
copy p "[PERSON_NAME]"
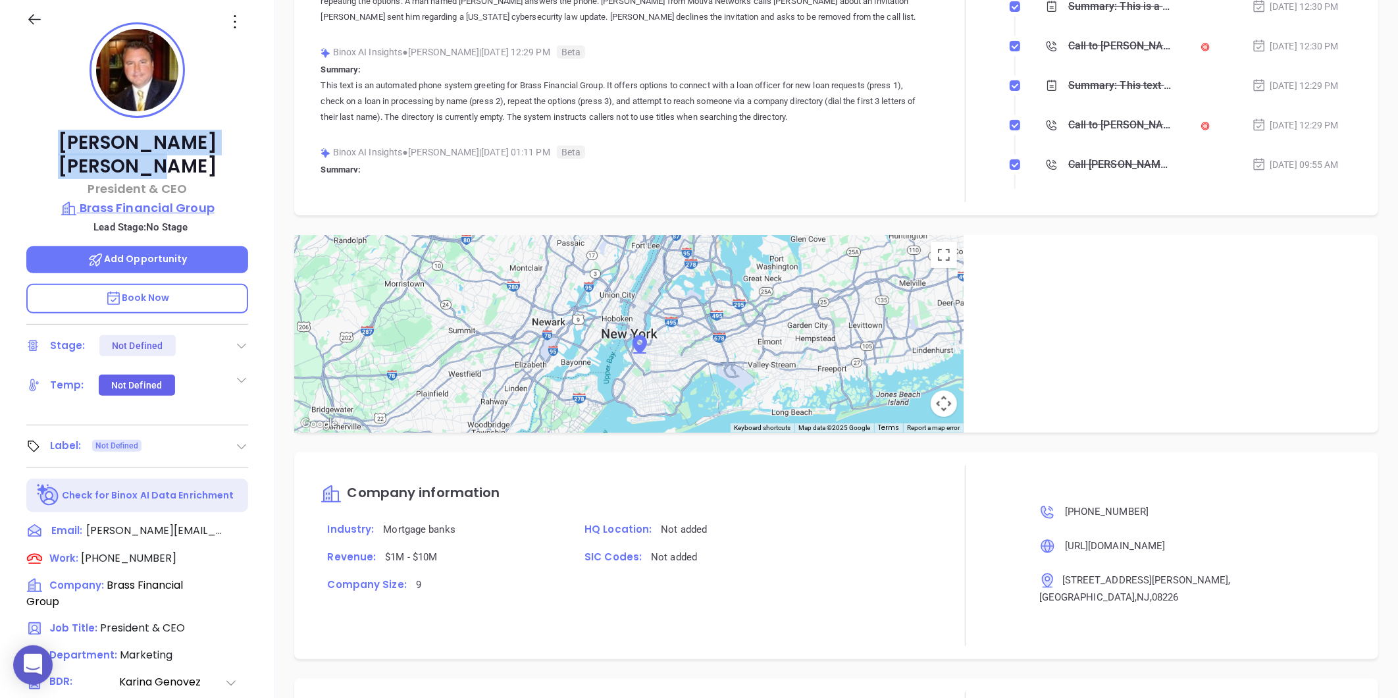
click at [175, 199] on p "Brass Financial Group" at bounding box center [137, 208] width 222 height 18
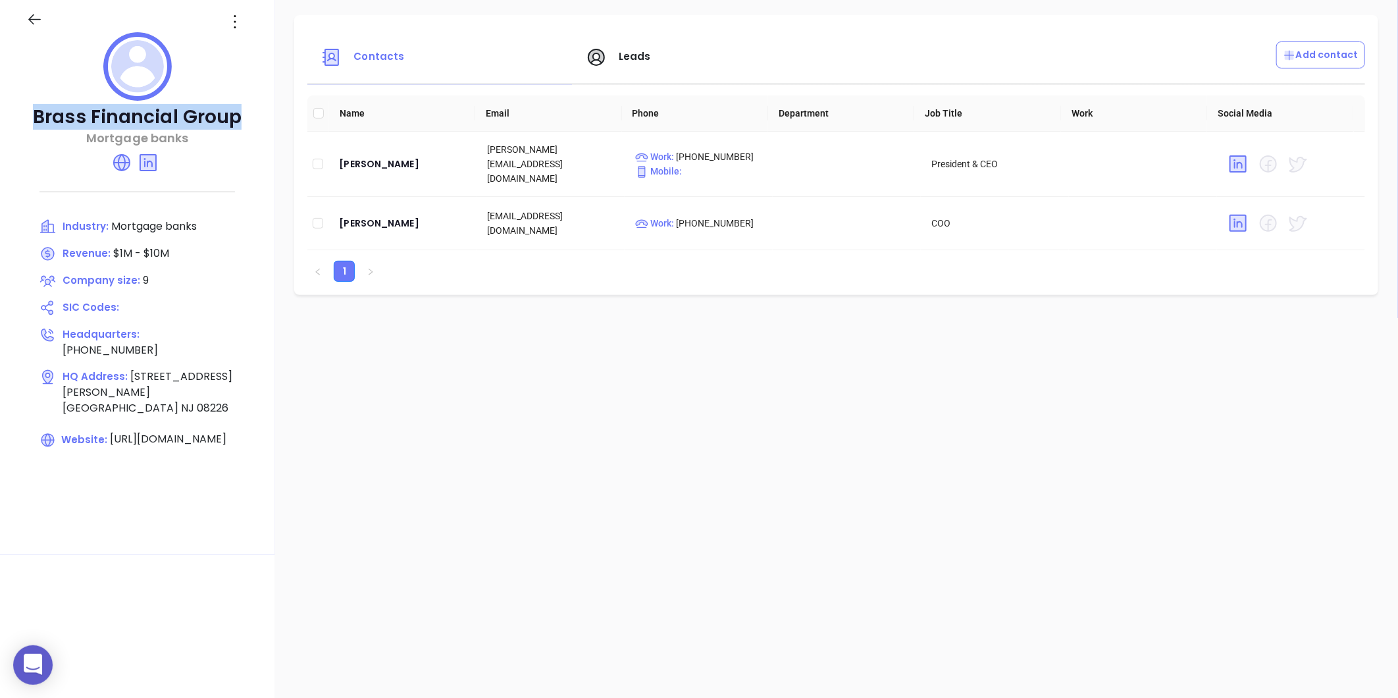
drag, startPoint x: 41, startPoint y: 122, endPoint x: 313, endPoint y: 90, distance: 273.9
click at [238, 111] on p "Brass Financial Group" at bounding box center [137, 117] width 222 height 24
copy p "Brass Financial Group"
click at [357, 215] on div "[PERSON_NAME]" at bounding box center [402, 223] width 127 height 16
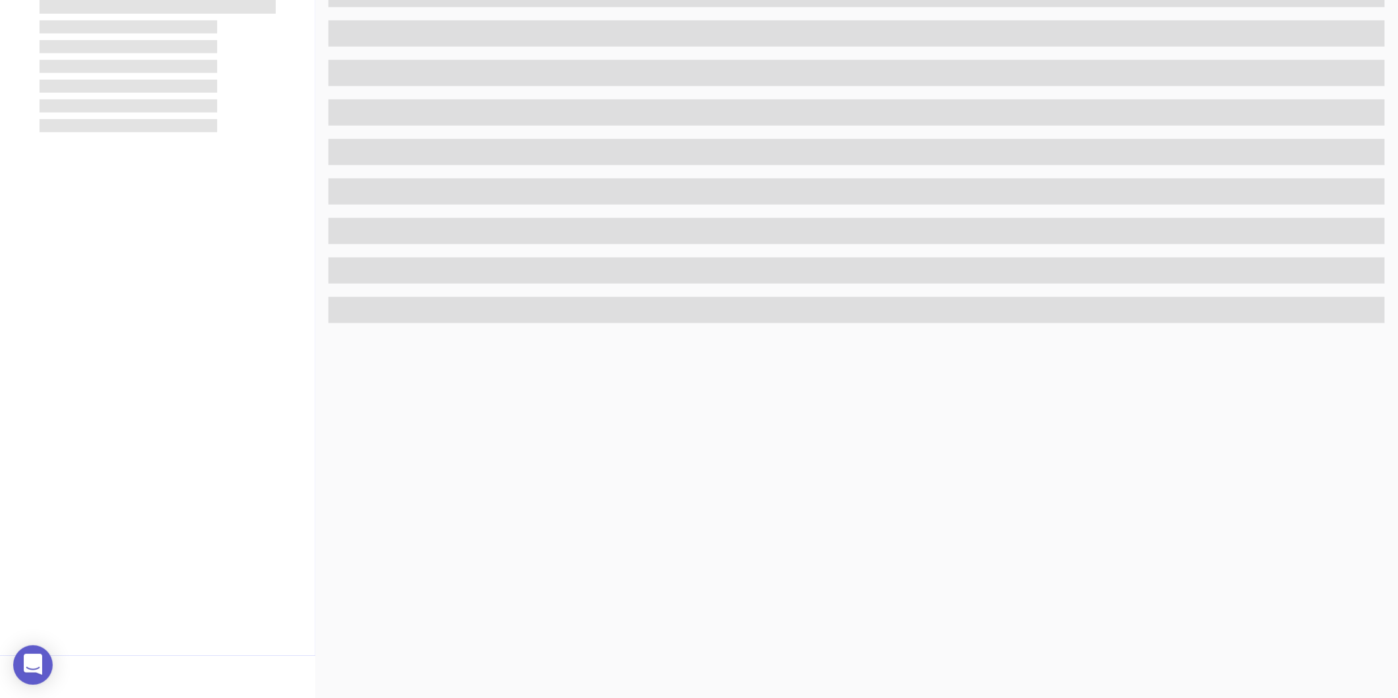
scroll to position [404, 0]
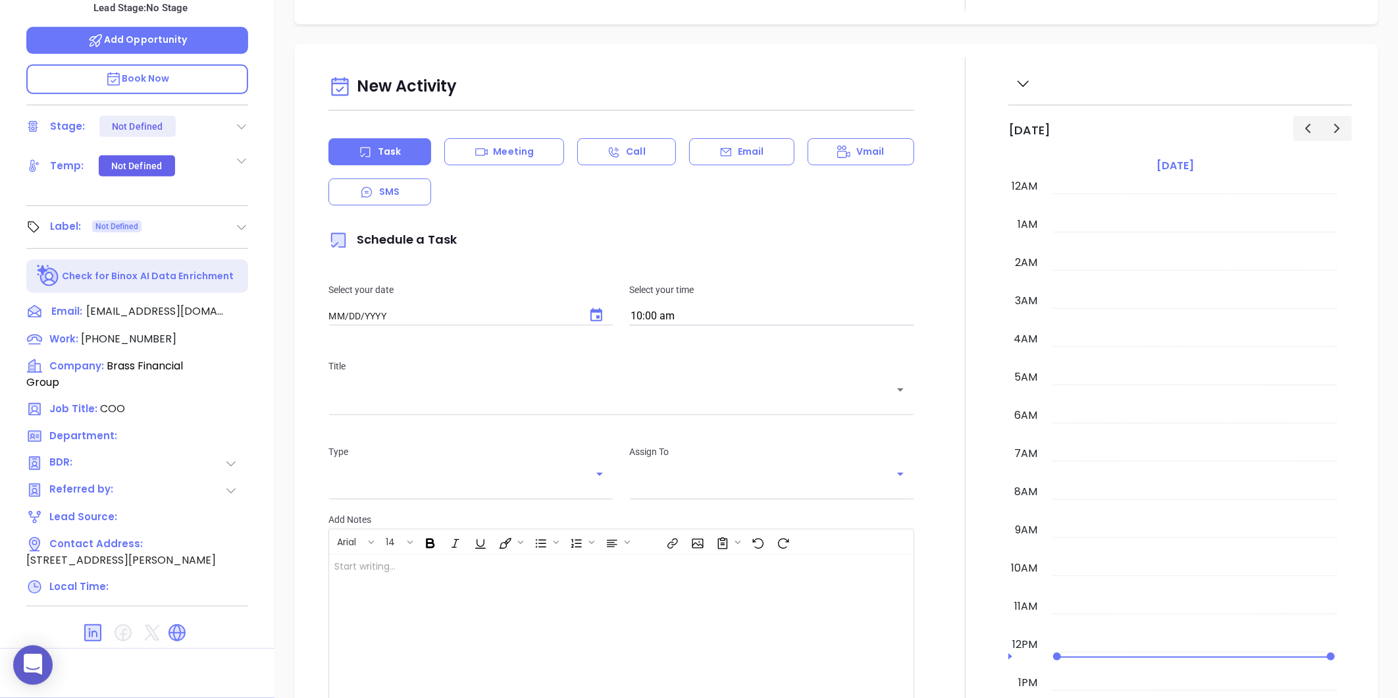
type input "[DATE]"
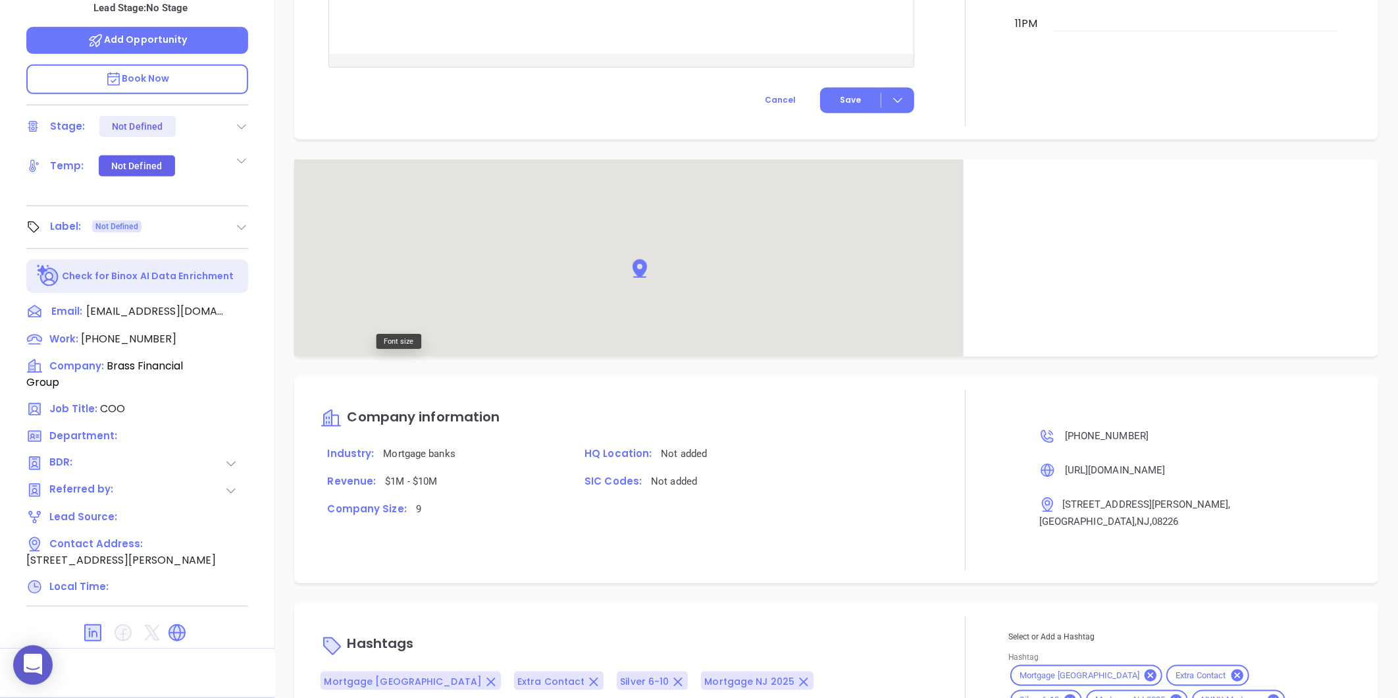
type input "[PERSON_NAME]"
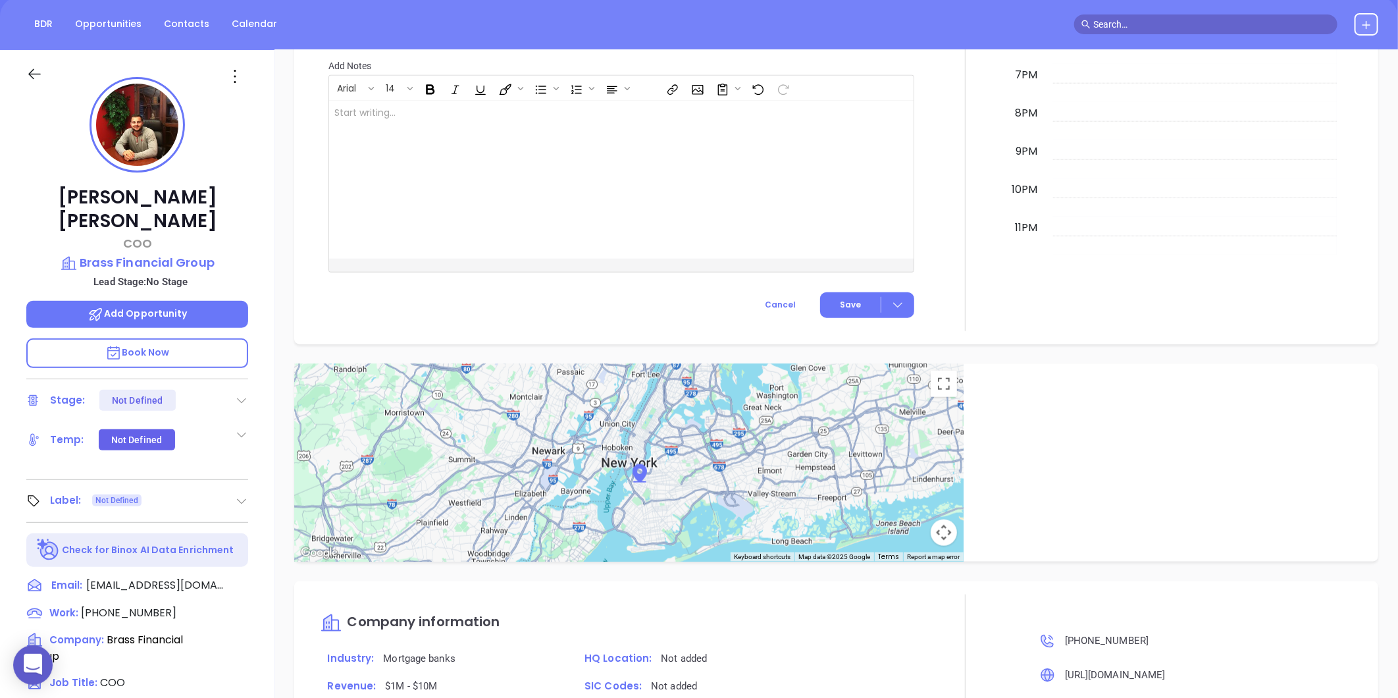
scroll to position [38, 0]
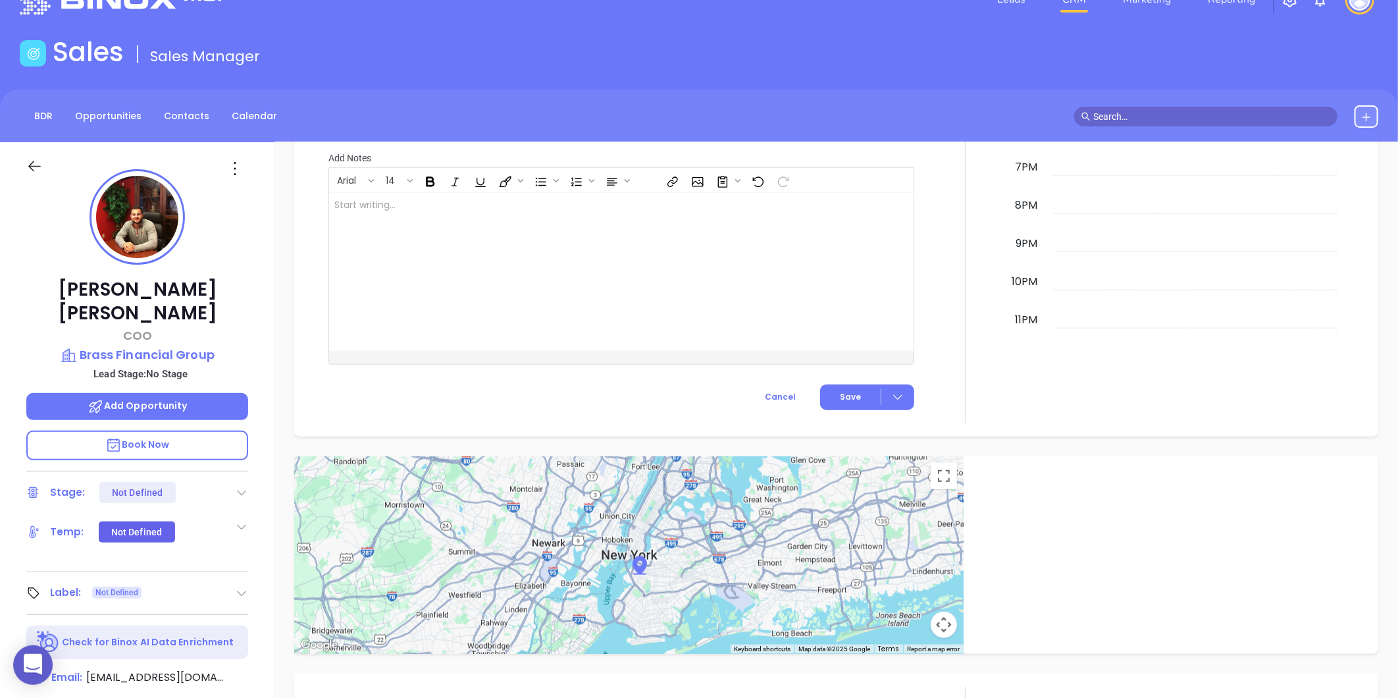
click at [240, 158] on icon at bounding box center [235, 168] width 21 height 21
click at [275, 313] on div "Edit" at bounding box center [299, 309] width 129 height 14
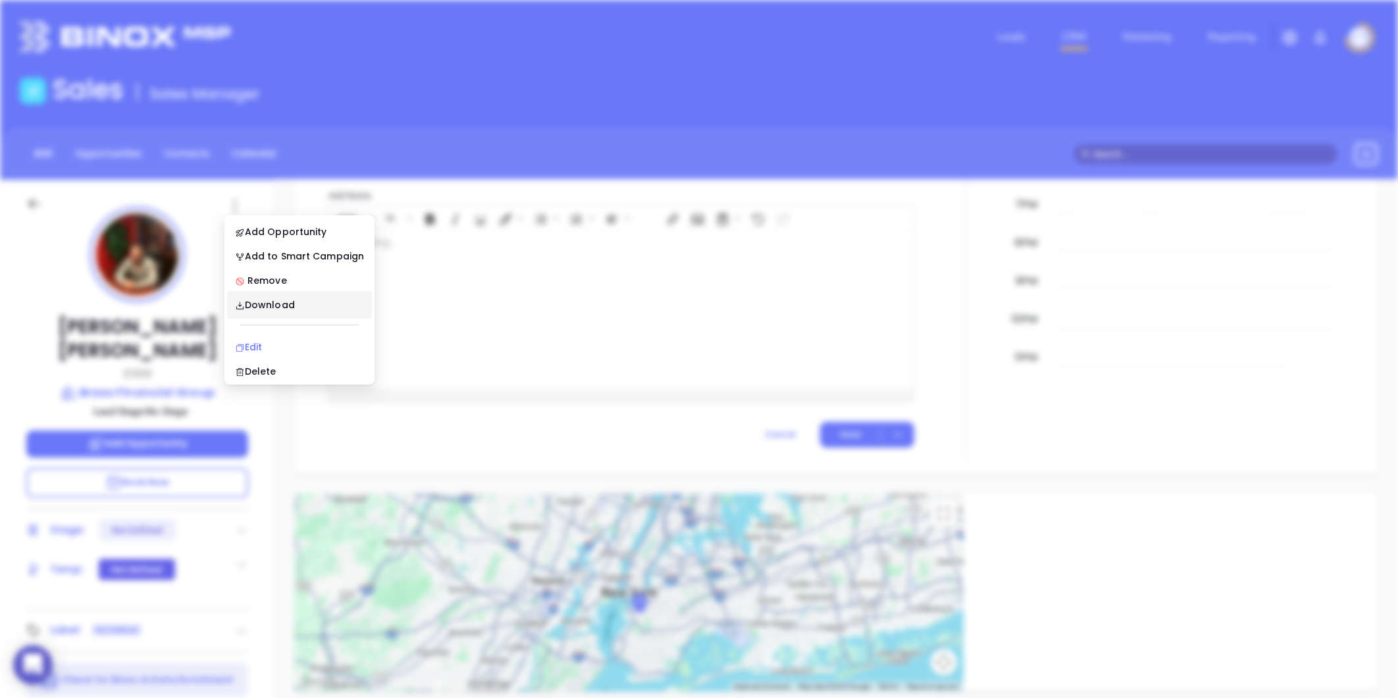
scroll to position [0, 0]
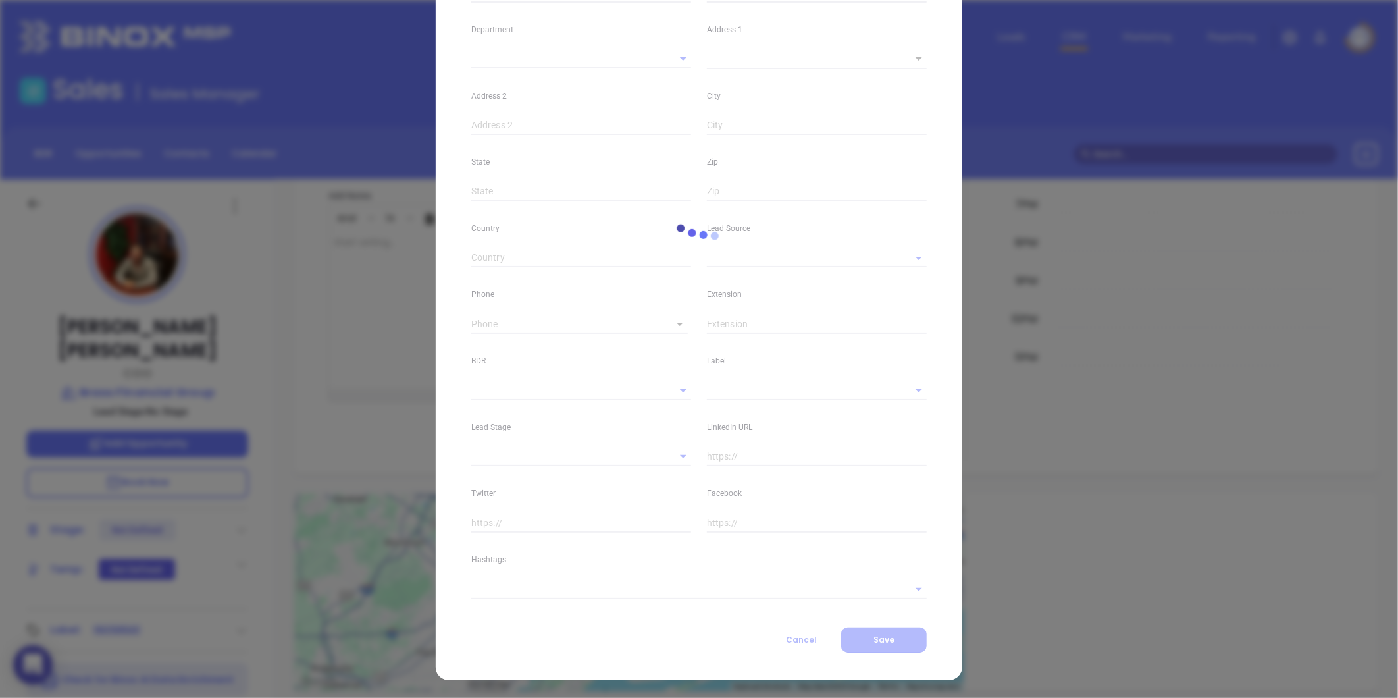
type input "[PERSON_NAME]"
type input "[EMAIL_ADDRESS][DOMAIN_NAME]"
type input "COO"
type input "1"
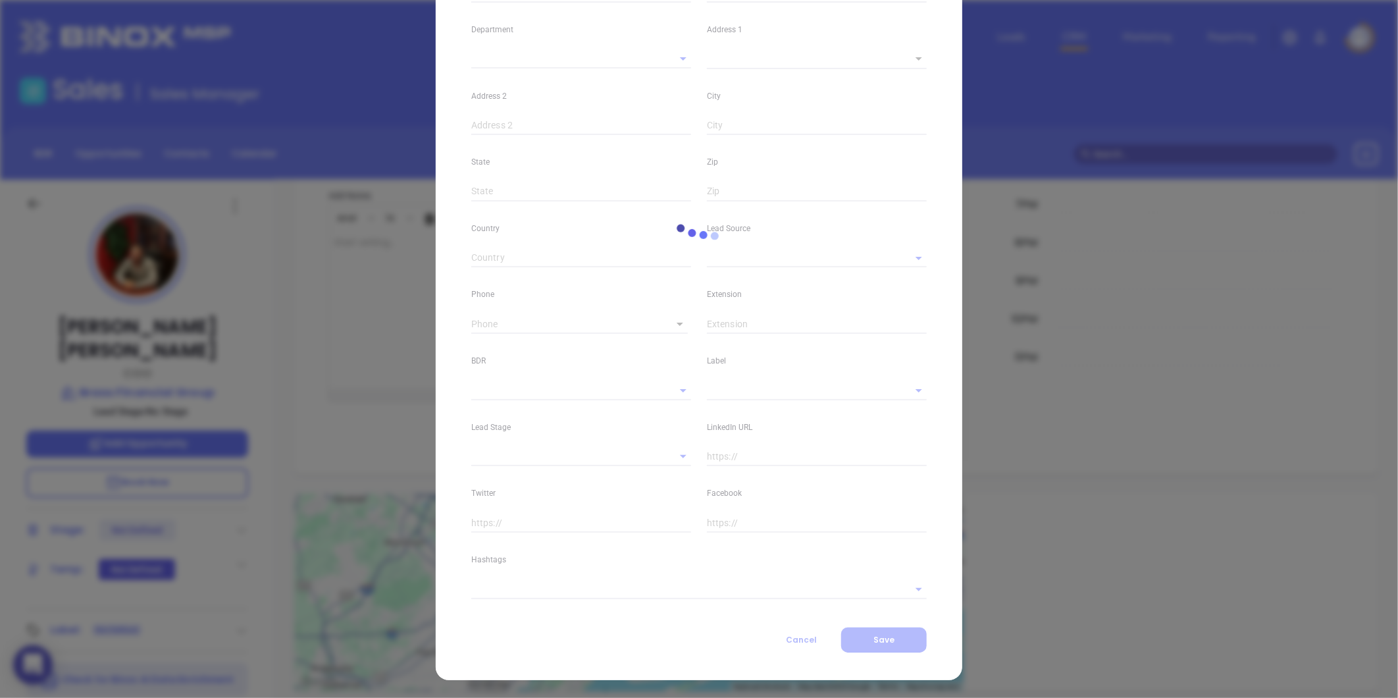
type input "[DOMAIN_NAME][URL][PERSON_NAME]"
type input "[PERSON_NAME]"
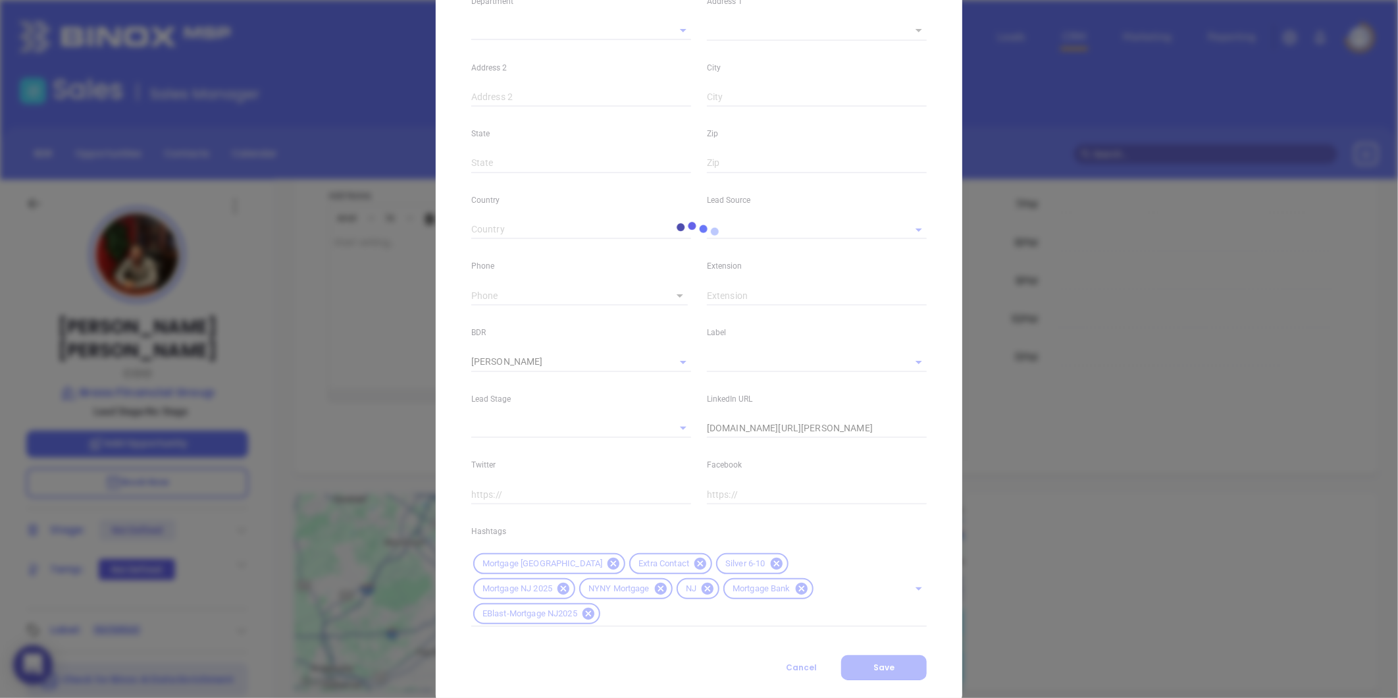
scroll to position [287, 0]
type input "[PHONE_NUMBER]"
type input "1"
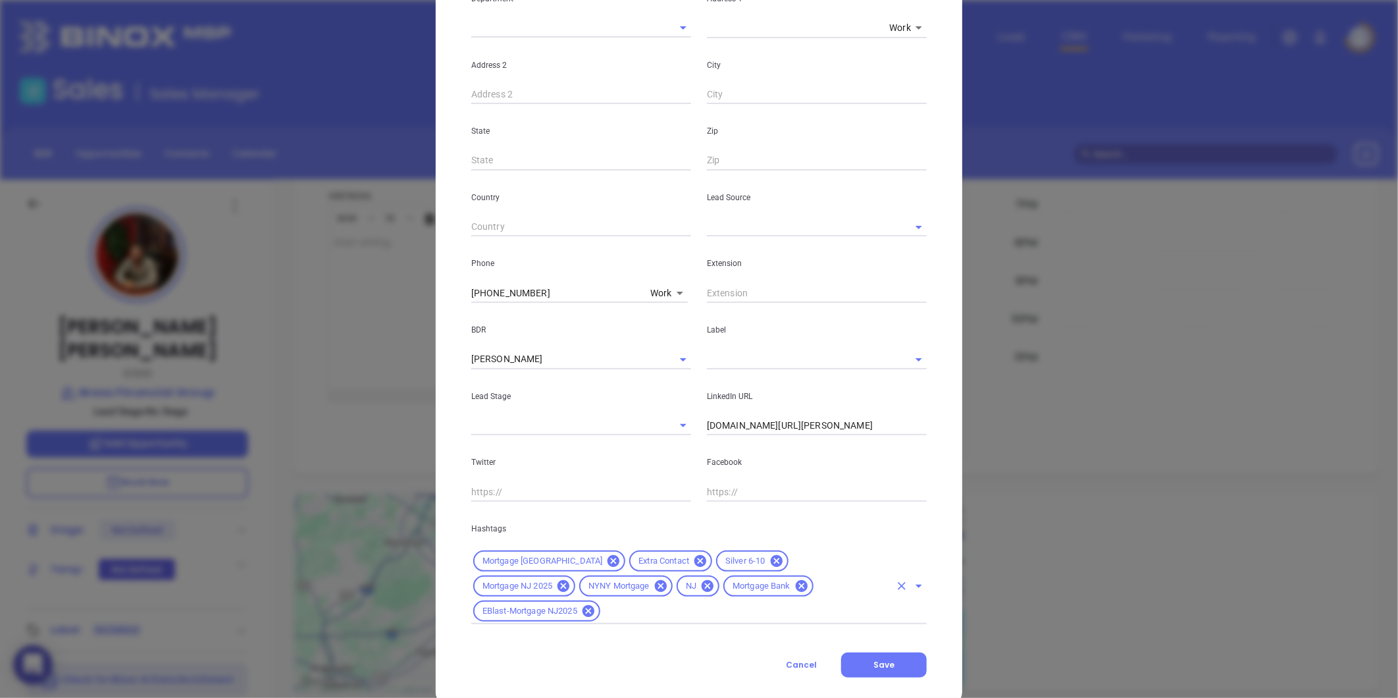
click at [840, 603] on input "text" at bounding box center [746, 611] width 288 height 16
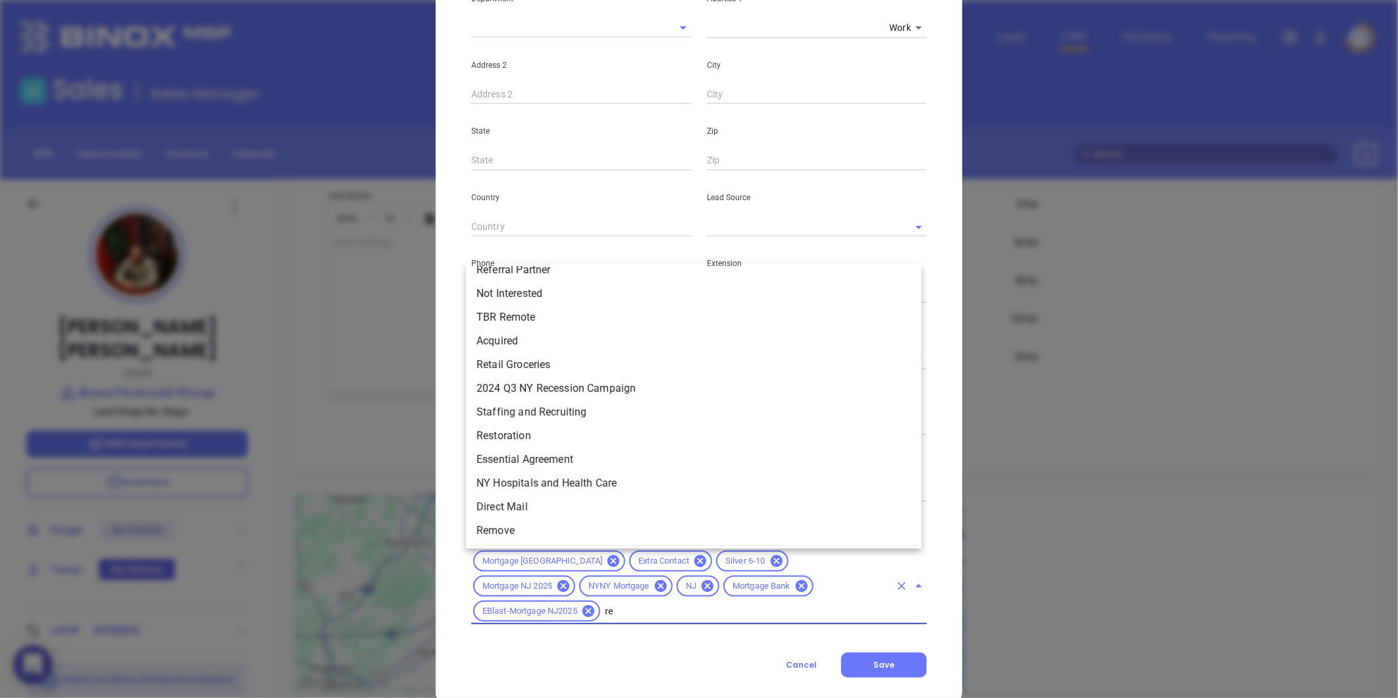
scroll to position [0, 0]
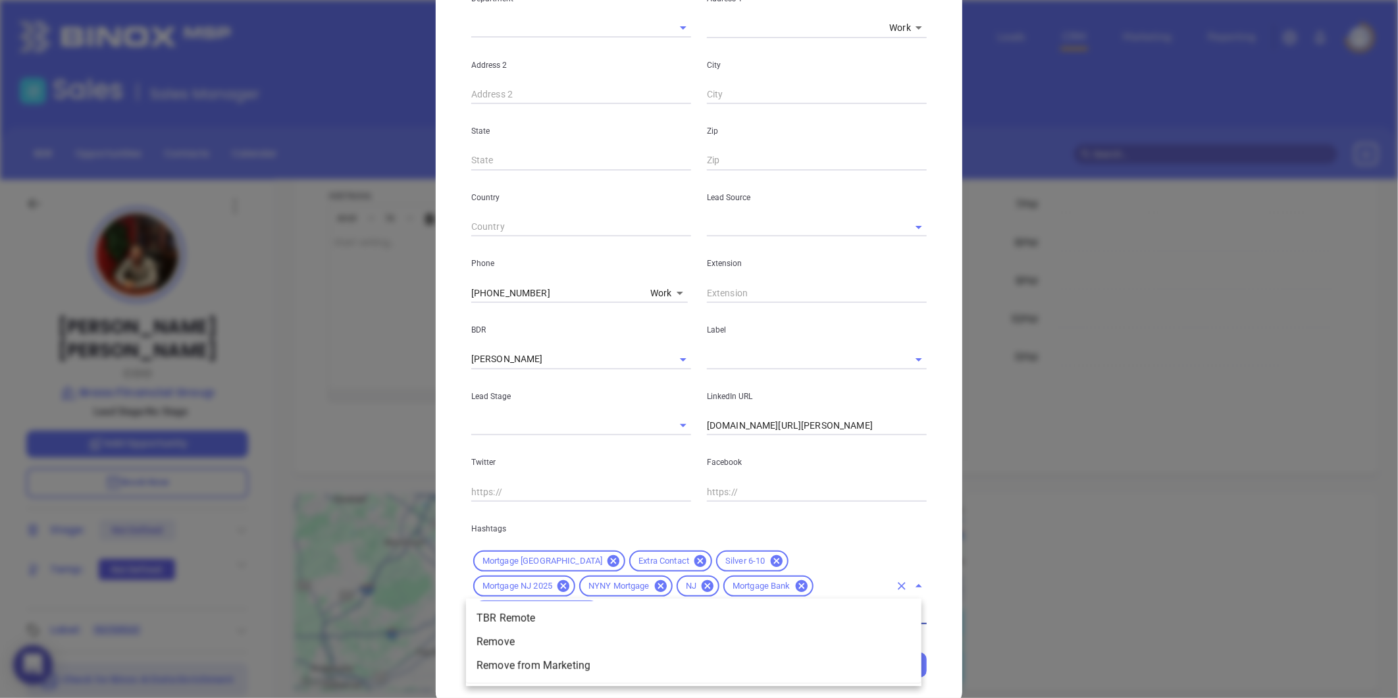
type input "remo"
click at [504, 662] on li "Remove from Marketing" at bounding box center [694, 666] width 456 height 24
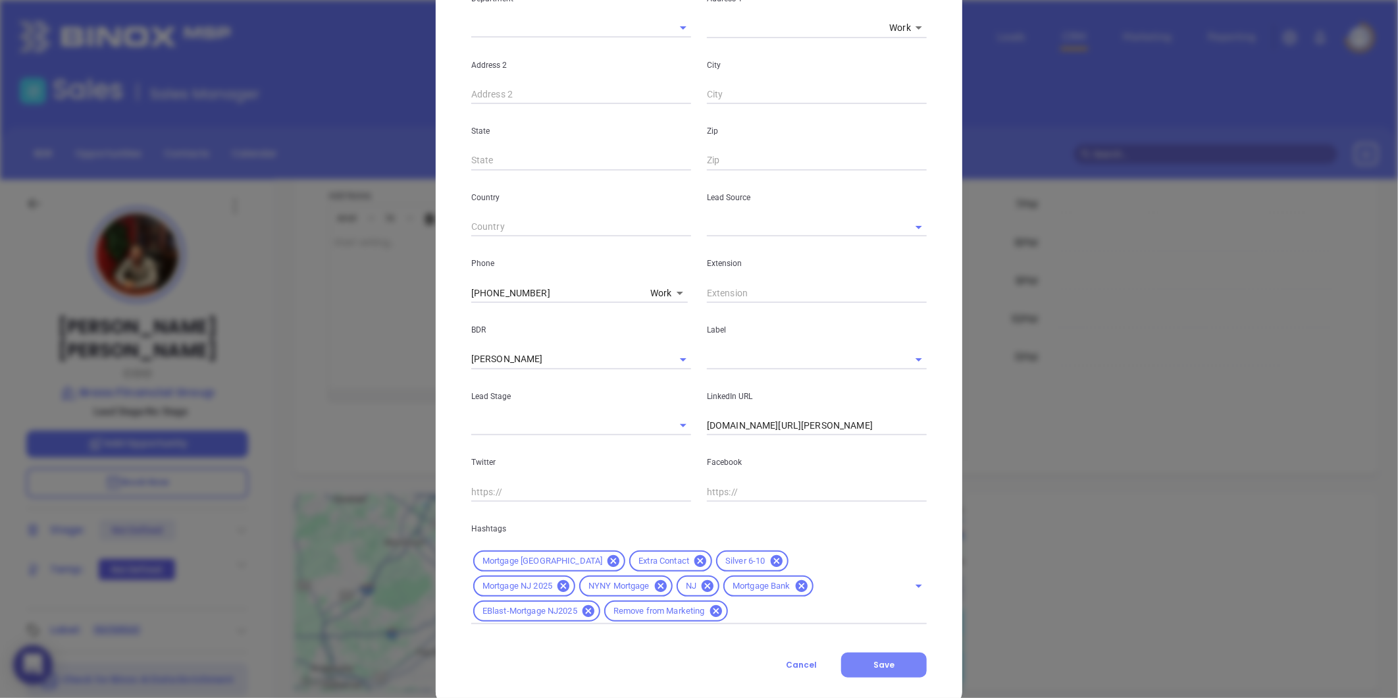
click at [870, 656] on button "Save" at bounding box center [884, 664] width 86 height 25
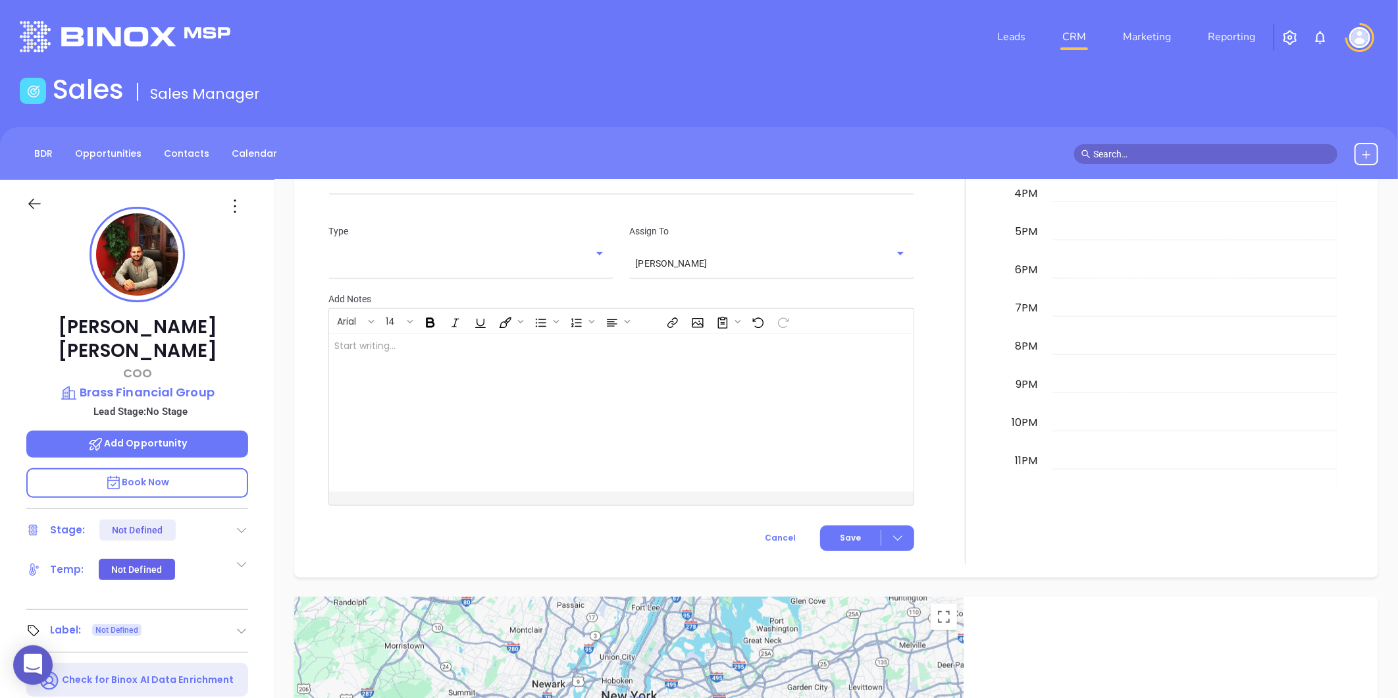
scroll to position [616, 0]
